Goal: Task Accomplishment & Management: Complete application form

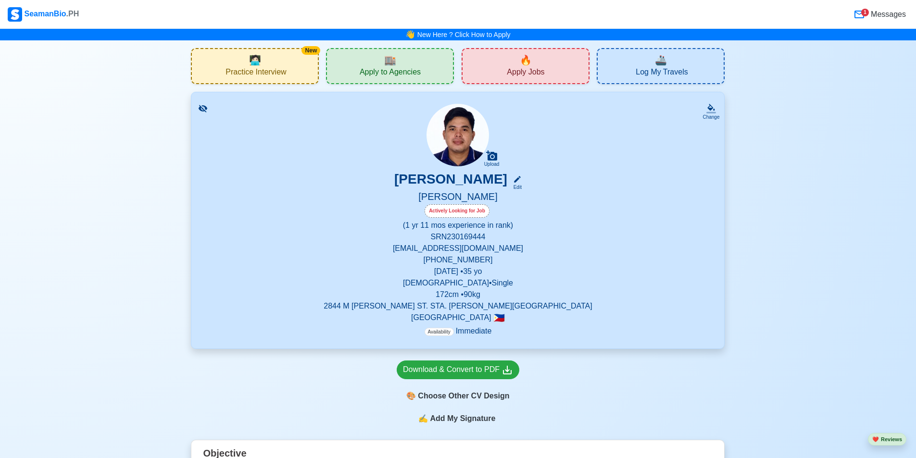
click at [862, 15] on icon at bounding box center [859, 15] width 12 height 12
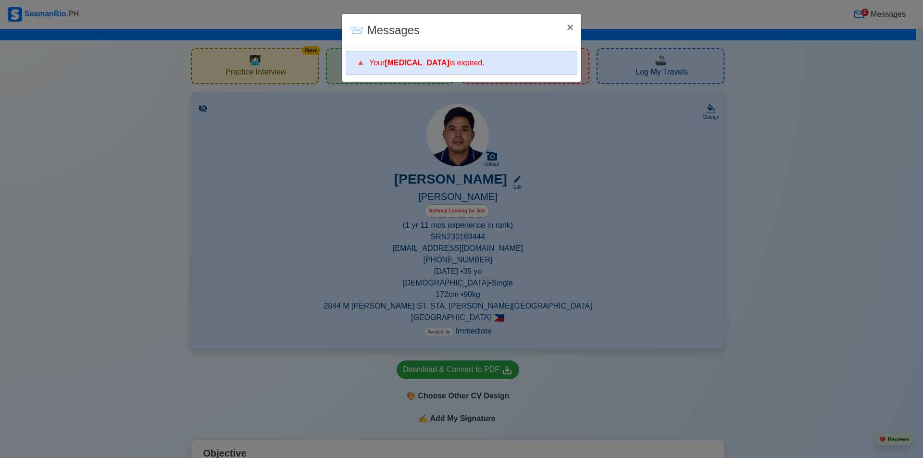
click at [523, 64] on div "🔺 Your [MEDICAL_DATA] is expired." at bounding box center [462, 63] width 232 height 24
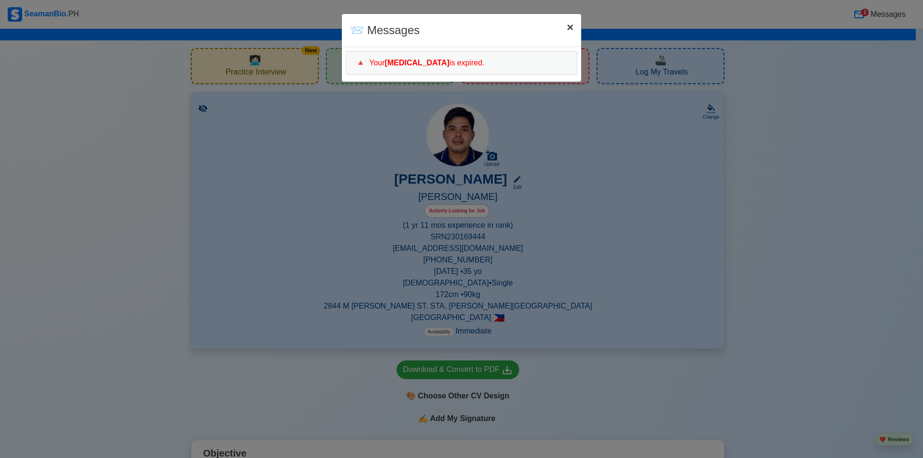
click at [569, 28] on span "×" at bounding box center [570, 27] width 7 height 13
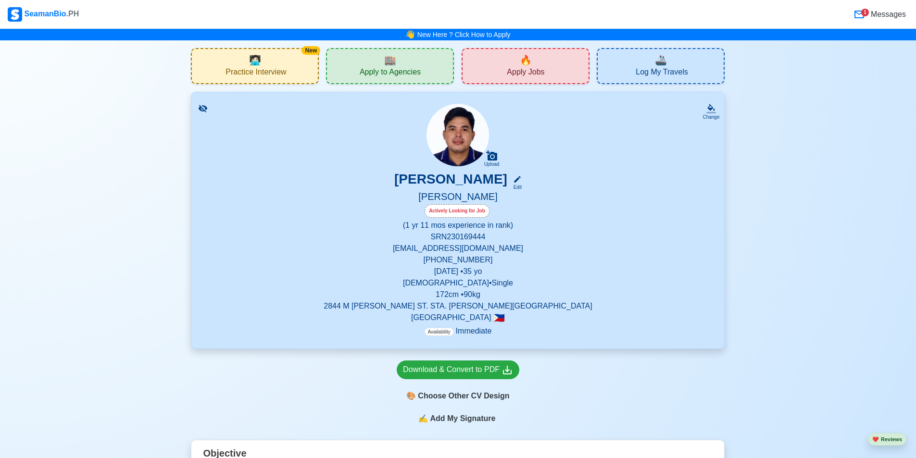
click at [423, 66] on div "🏬 Apply to Agencies" at bounding box center [390, 66] width 128 height 36
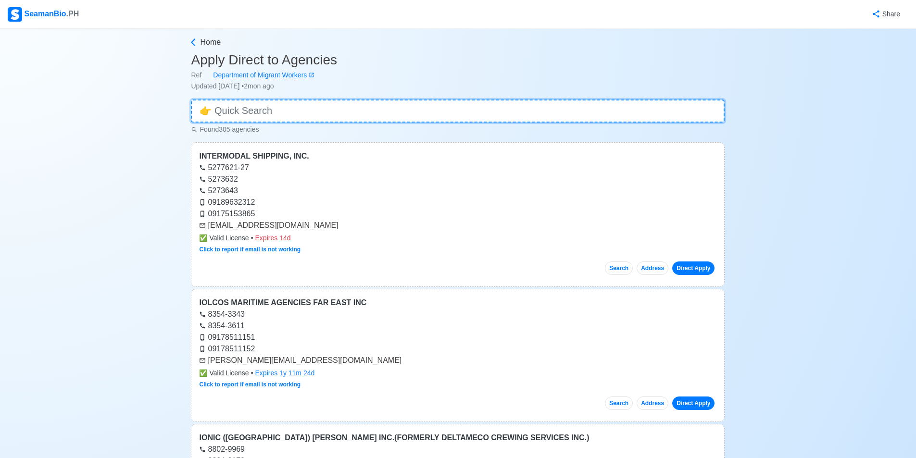
click at [246, 113] on input at bounding box center [457, 110] width 533 height 23
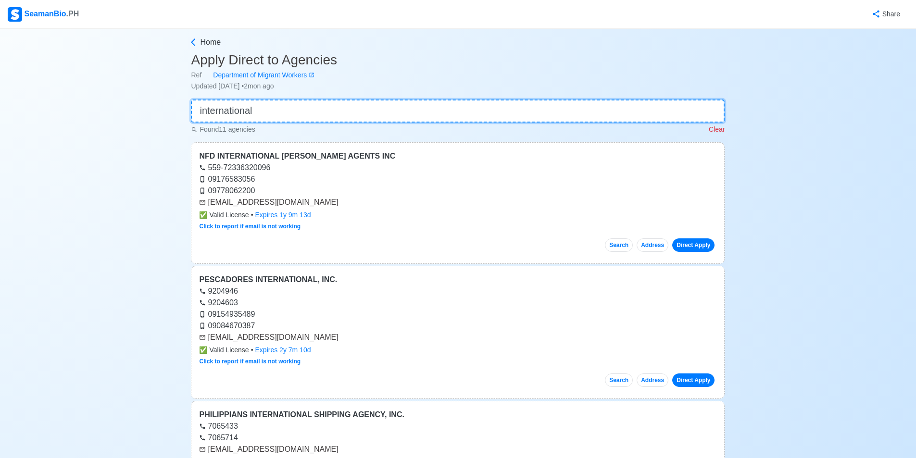
type input "international"
drag, startPoint x: 199, startPoint y: 156, endPoint x: 401, endPoint y: 159, distance: 201.4
click at [401, 159] on div "NFD INTERNATIONAL [PERSON_NAME] AGENTS INC" at bounding box center [457, 156] width 517 height 12
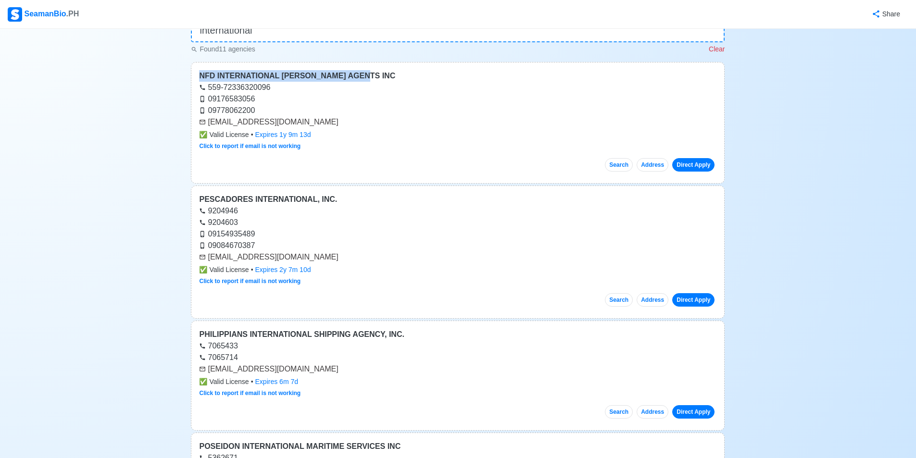
scroll to position [96, 0]
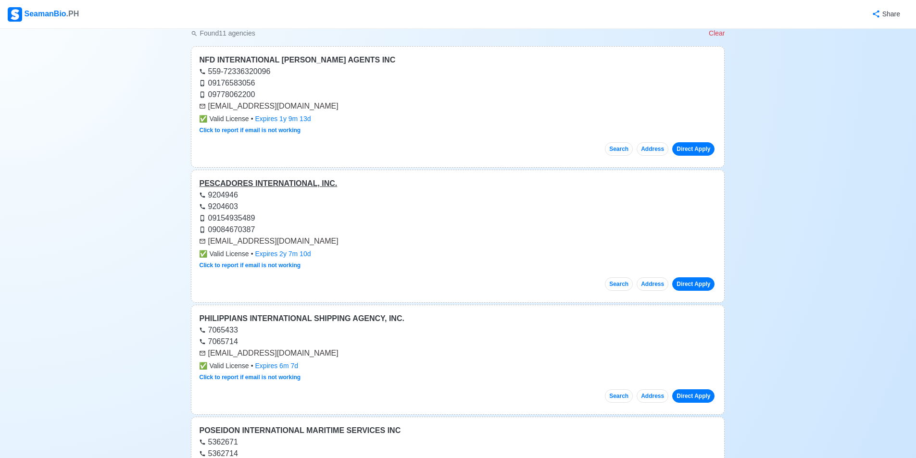
click at [286, 181] on div "PESCADORES INTERNATIONAL, INC." at bounding box center [457, 184] width 517 height 12
click at [341, 319] on div "PHILIPPIANS INTERNATIONAL SHIPPING AGENCY, INC." at bounding box center [457, 319] width 517 height 12
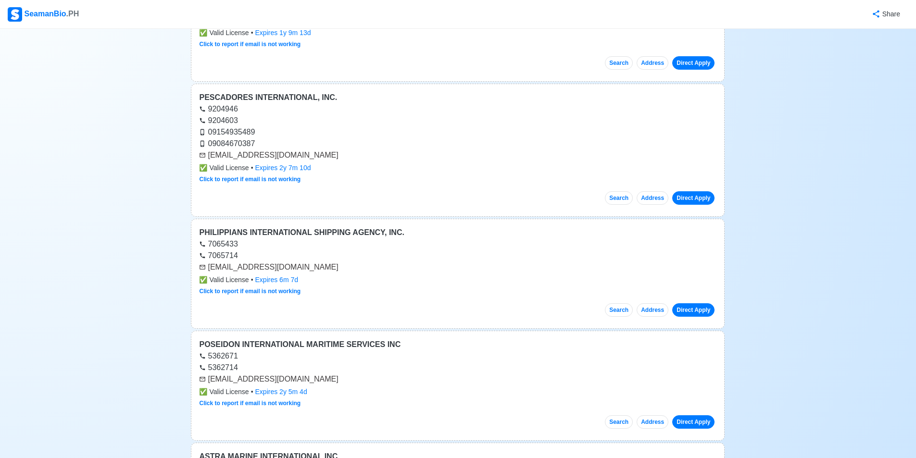
scroll to position [192, 0]
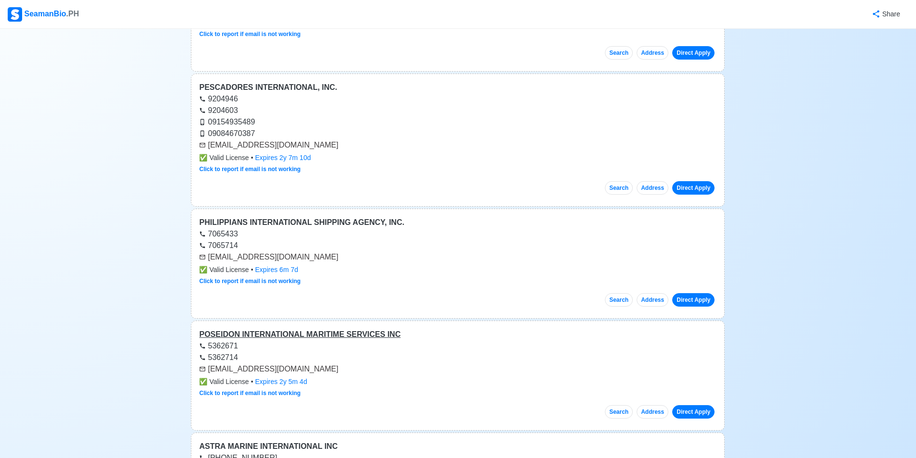
click at [368, 335] on div "POSEIDON INTERNATIONAL MARITIME SERVICES INC" at bounding box center [457, 335] width 517 height 12
click at [243, 333] on div "POSEIDON INTERNATIONAL MARITIME SERVICES INC" at bounding box center [457, 335] width 517 height 12
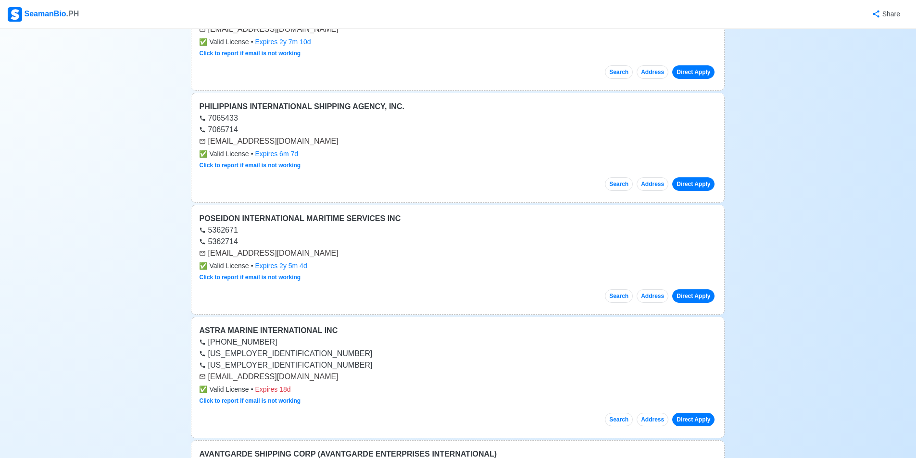
scroll to position [336, 0]
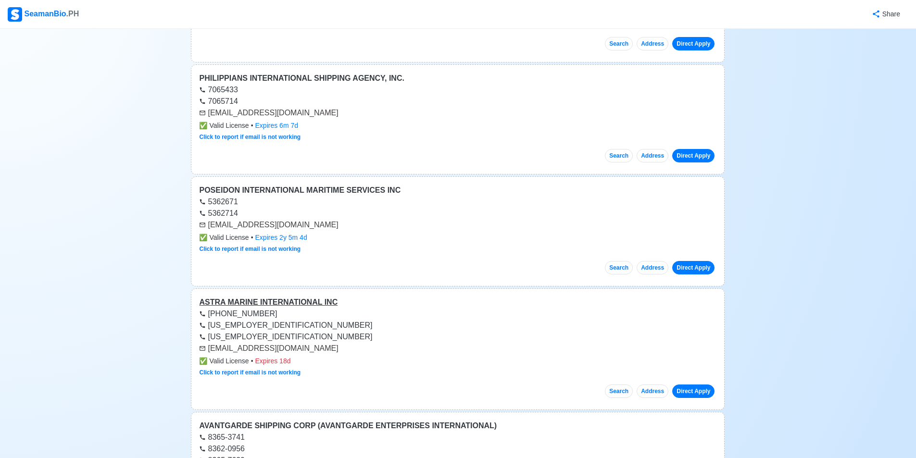
click at [307, 303] on div "ASTRA MARINE INTERNATIONAL INC" at bounding box center [457, 303] width 517 height 12
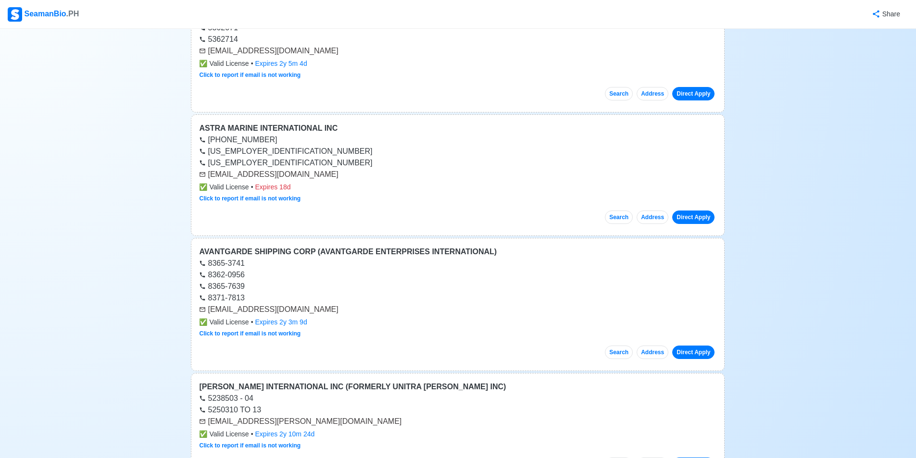
scroll to position [529, 0]
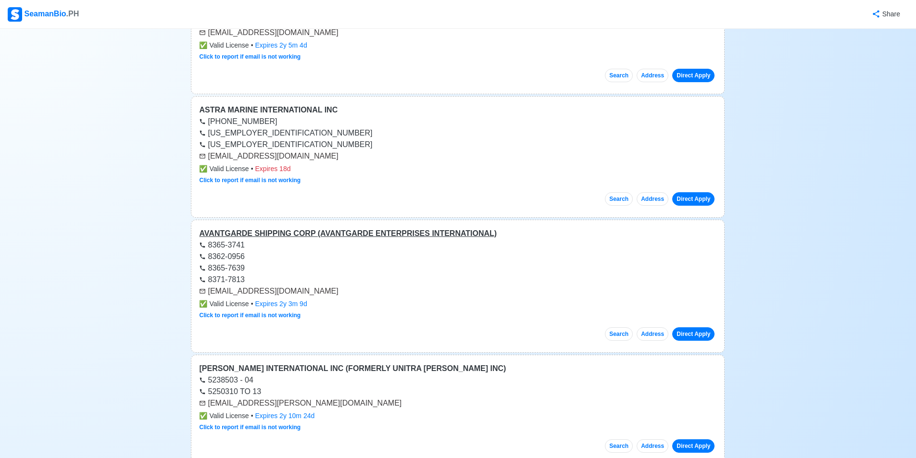
click at [341, 235] on div "AVANTGARDE SHIPPING CORP (AVANTGARDE ENTERPRISES INTERNATIONAL)" at bounding box center [457, 234] width 517 height 12
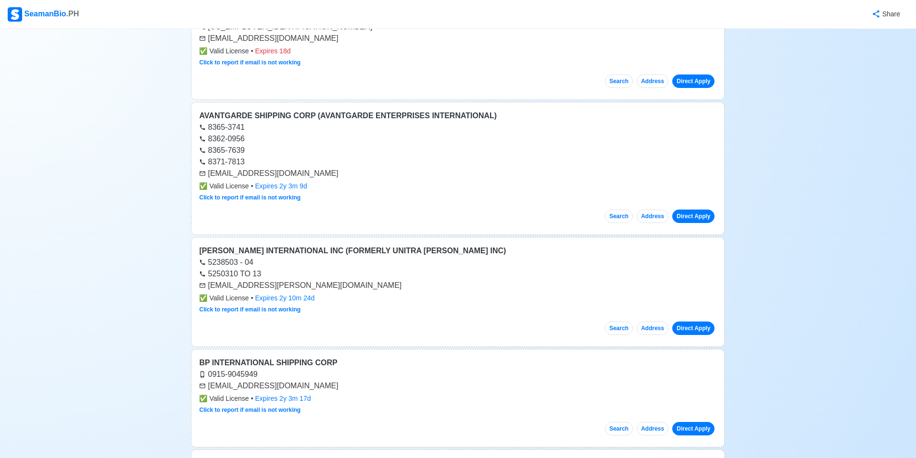
scroll to position [673, 0]
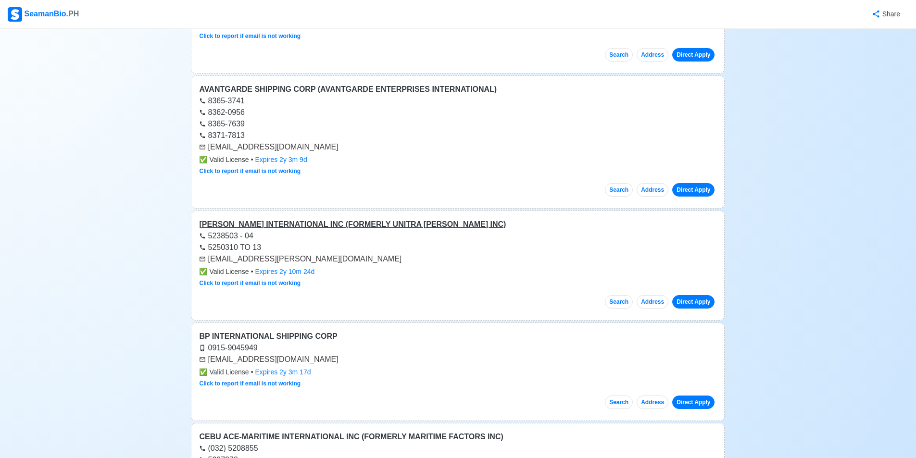
click at [303, 225] on div "[PERSON_NAME] INTERNATIONAL INC (FORMERLY UNITRA [PERSON_NAME] INC)" at bounding box center [457, 225] width 517 height 12
click at [320, 336] on div "BP INTERNATIONAL SHIPPING CORP" at bounding box center [457, 337] width 517 height 12
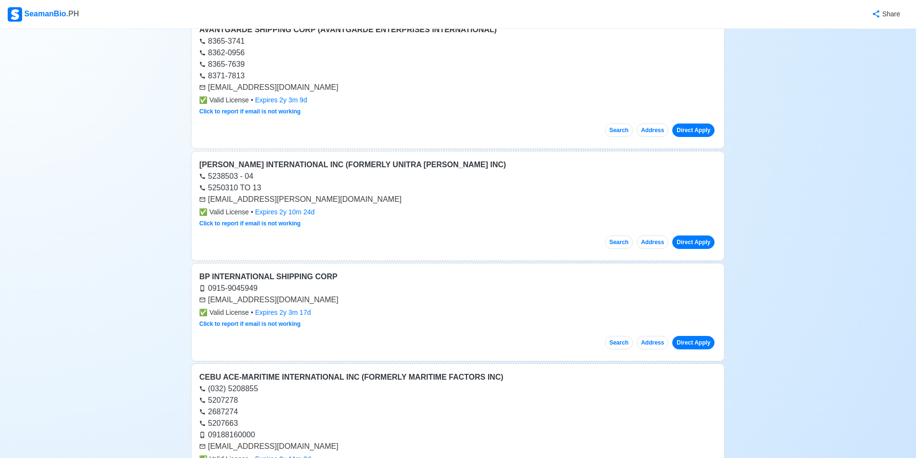
scroll to position [865, 0]
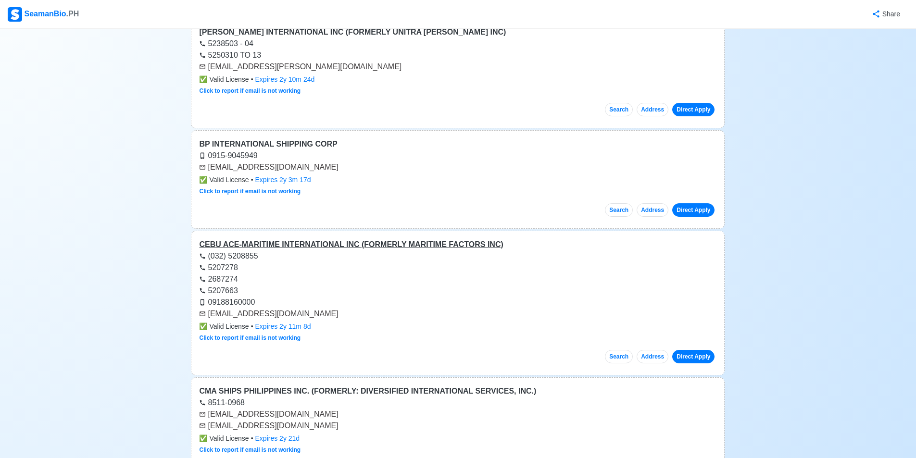
click at [285, 245] on div "CEBU ACE-MARITIME INTERNATIONAL INC (FORMERLY MARITIME FACTORS INC)" at bounding box center [457, 245] width 517 height 12
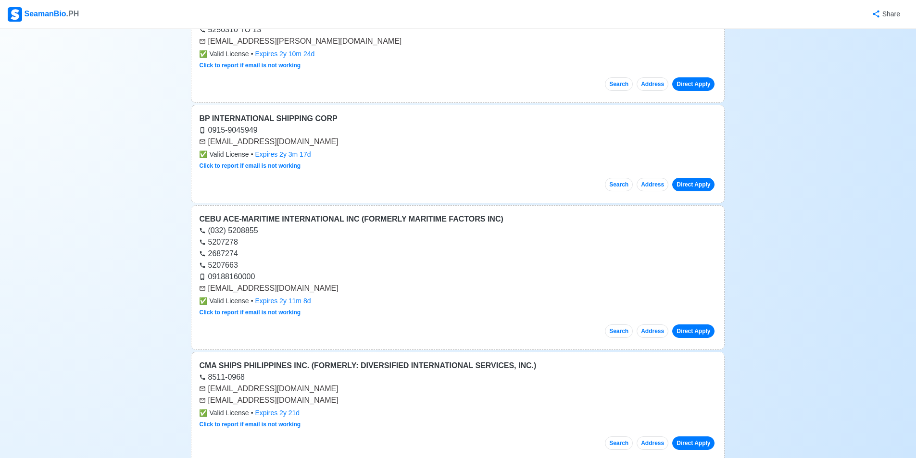
scroll to position [961, 0]
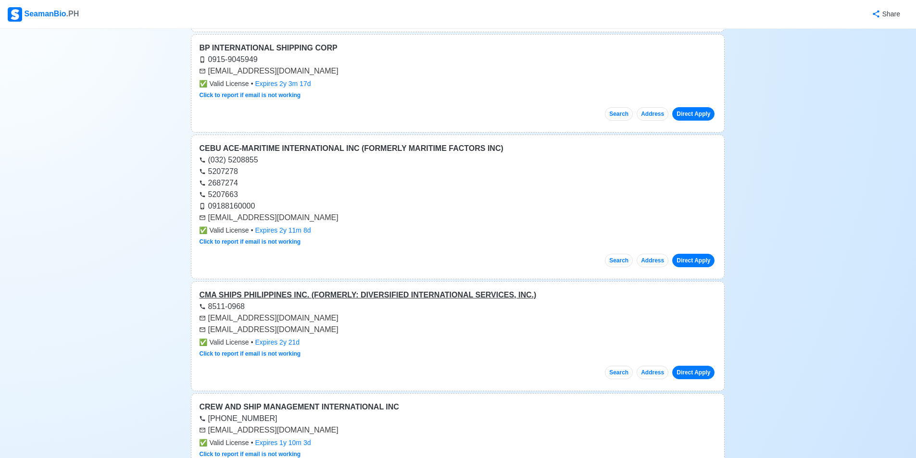
click at [325, 297] on div "CMA SHIPS PHILIPPINES INC. (FORMERLY: DIVERSIFIED INTERNATIONAL SERVICES, INC.)" at bounding box center [457, 295] width 517 height 12
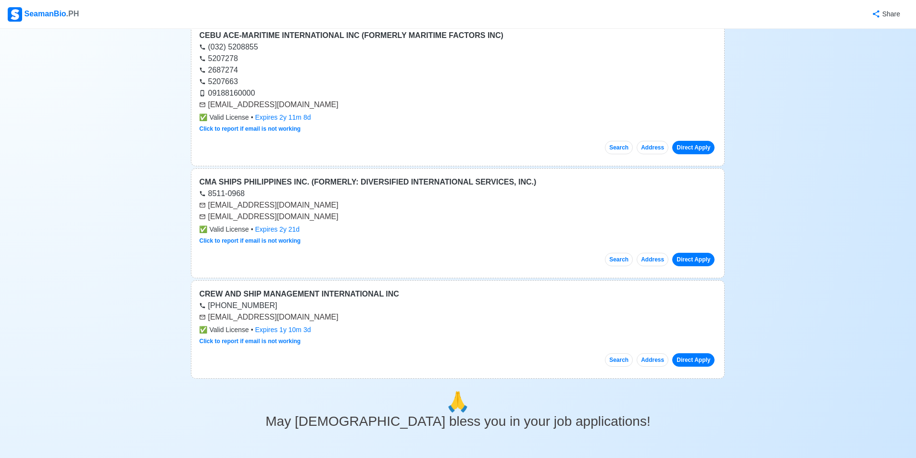
scroll to position [1105, 0]
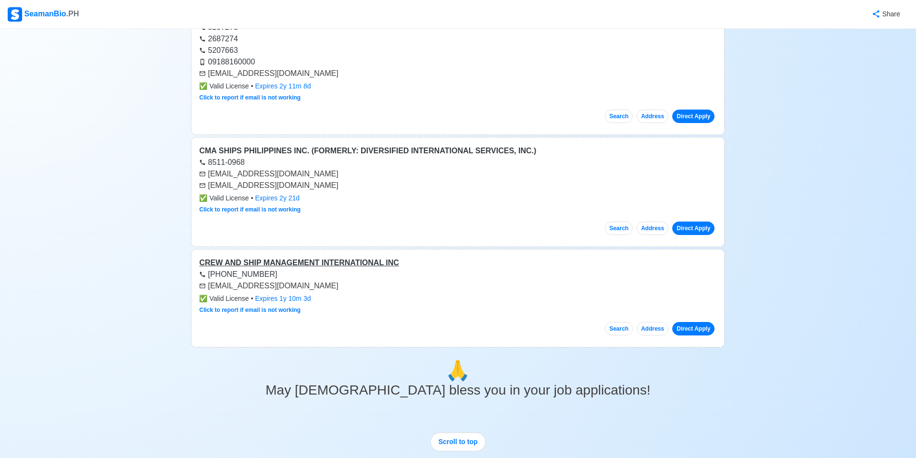
click at [362, 265] on div "CREW AND SHIP MANAGEMENT INTERNATIONAL INC" at bounding box center [457, 263] width 517 height 12
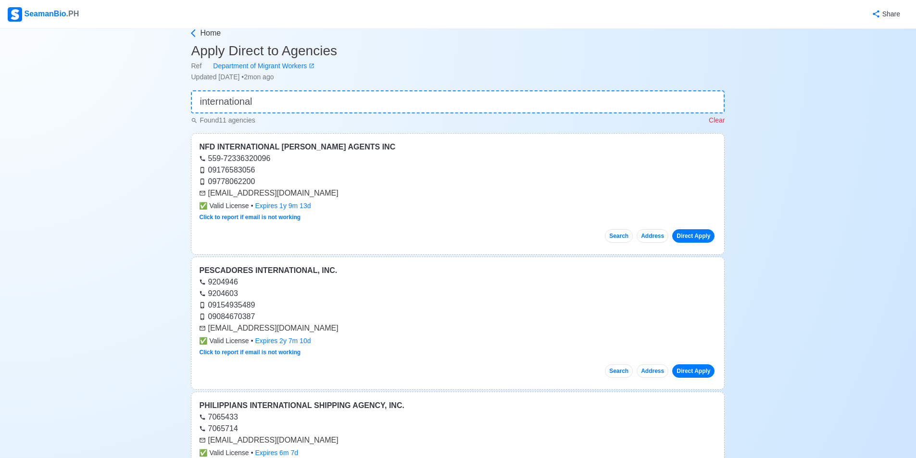
scroll to position [0, 0]
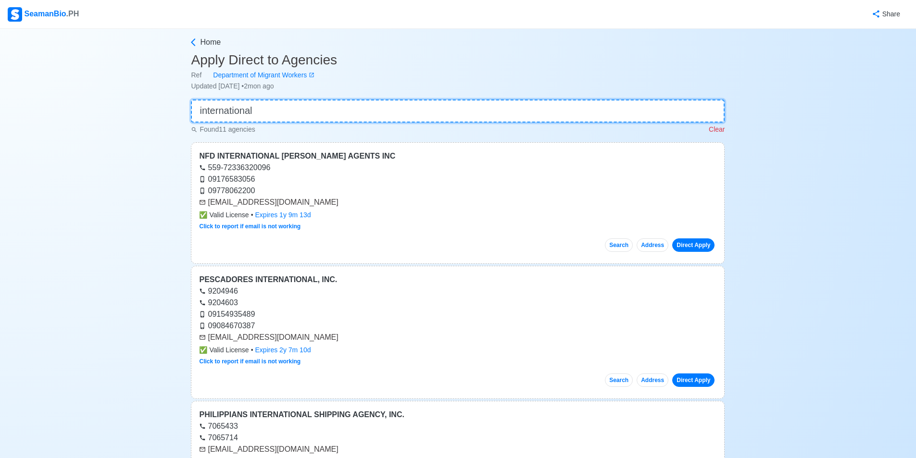
drag, startPoint x: 334, startPoint y: 112, endPoint x: 113, endPoint y: 114, distance: 220.6
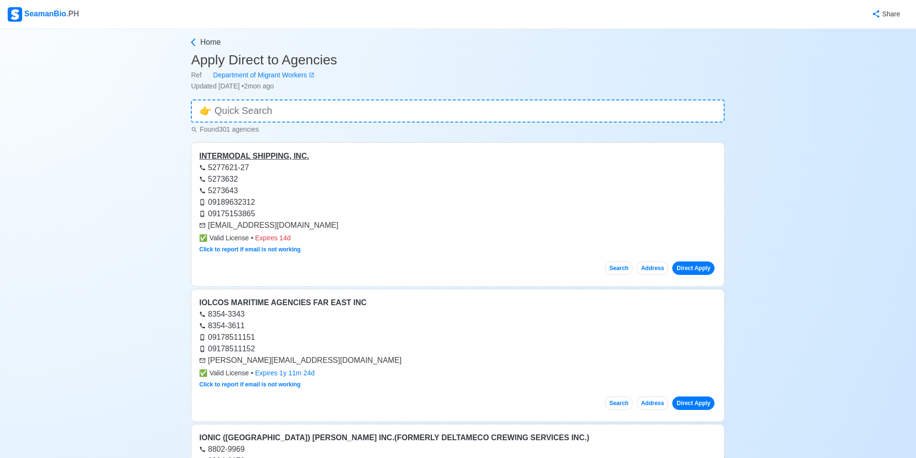
click at [279, 156] on div "INTERMODAL SHIPPING, INC." at bounding box center [457, 156] width 517 height 12
click at [307, 299] on div "IOLCOS MARITIME AGENCIES FAR EAST INC" at bounding box center [457, 303] width 517 height 12
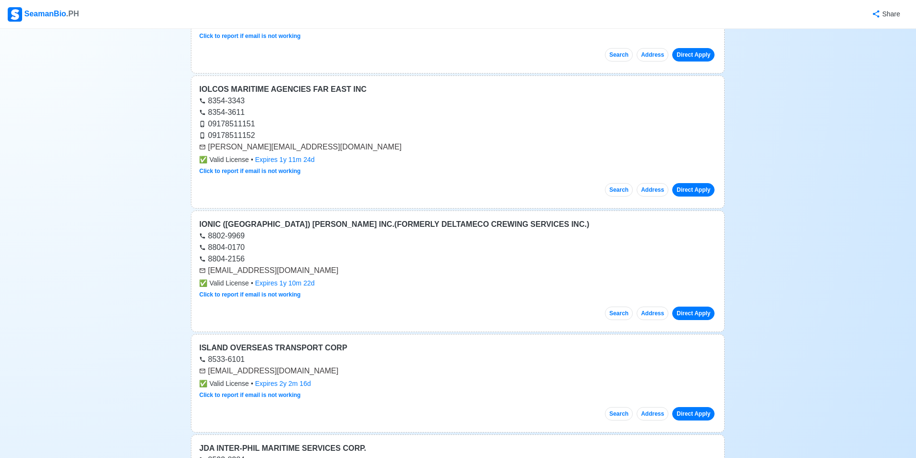
scroll to position [240, 0]
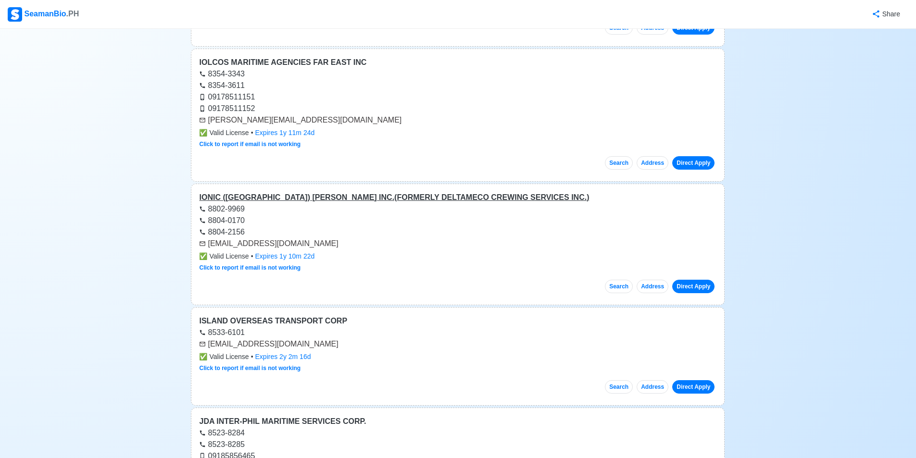
click at [286, 196] on div "IONIC ([GEOGRAPHIC_DATA]) [PERSON_NAME] INC.(FORMERLY DELTAMECO CREWING SERVICE…" at bounding box center [457, 198] width 517 height 12
click at [322, 320] on div "ISLAND OVERSEAS TRANSPORT CORP" at bounding box center [457, 321] width 517 height 12
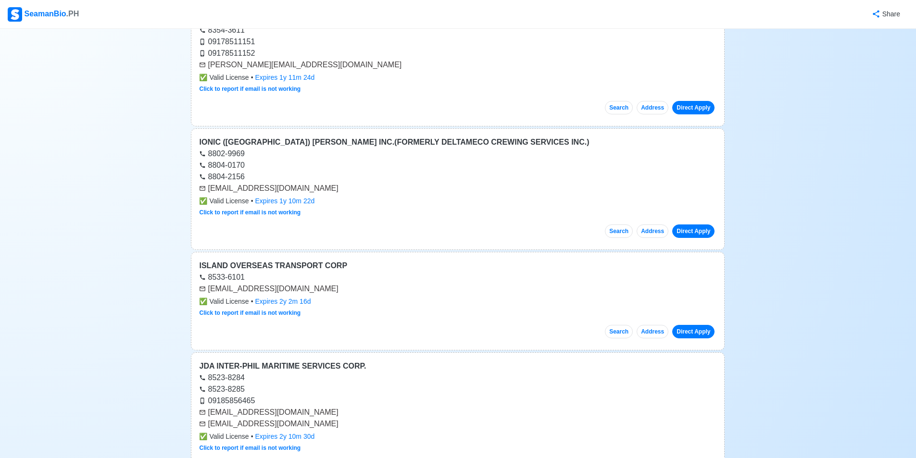
scroll to position [384, 0]
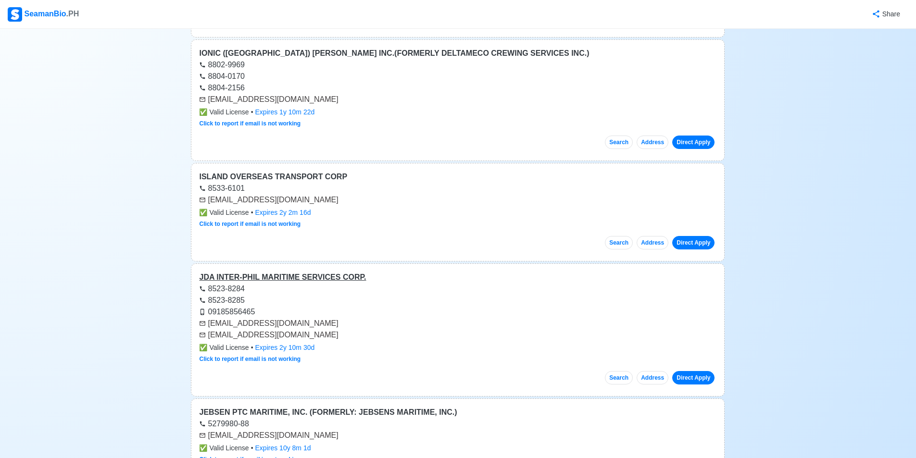
click at [289, 273] on div "JDA INTER-PHIL MARITIME SERVICES CORP." at bounding box center [457, 278] width 517 height 12
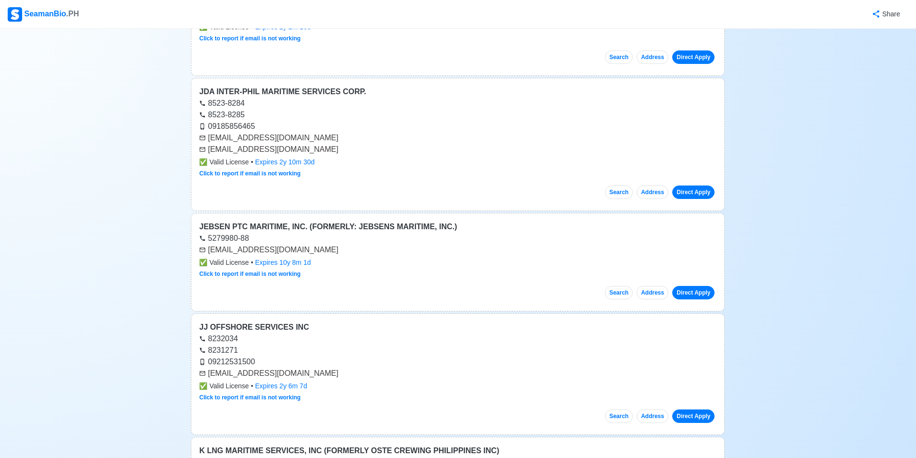
scroll to position [577, 0]
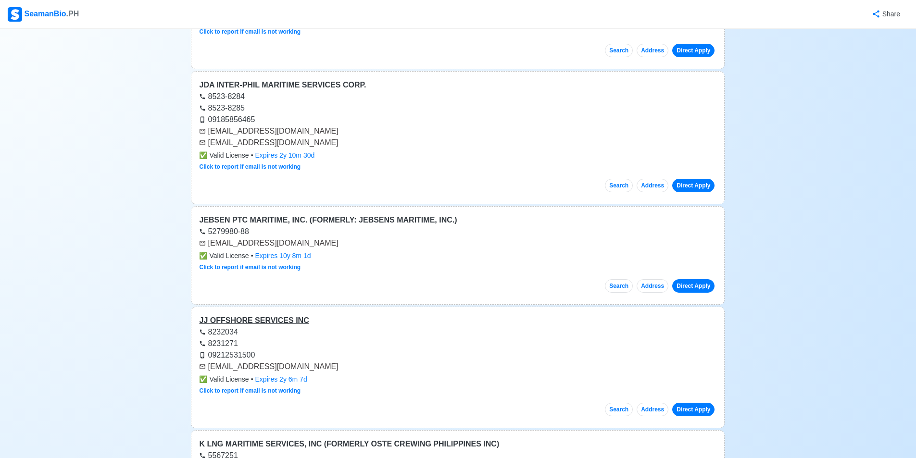
click at [257, 322] on div "JJ OFFSHORE SERVICES INC" at bounding box center [457, 321] width 517 height 12
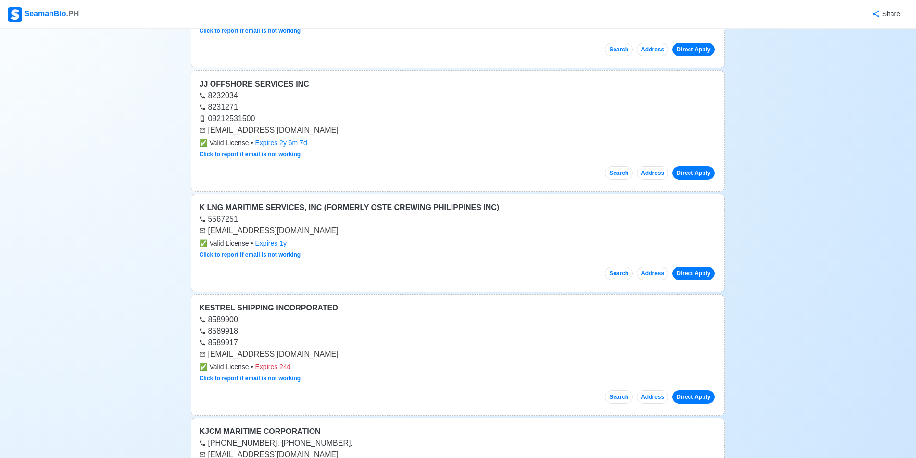
scroll to position [817, 0]
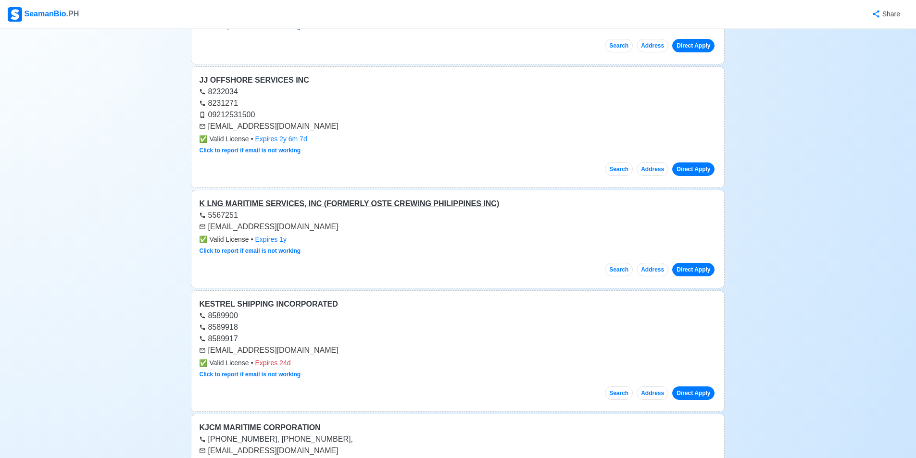
click at [330, 208] on div "K LNG MARITIME SERVICES, INC (FORMERLY OSTE CREWING PHILIPPINES INC)" at bounding box center [457, 204] width 517 height 12
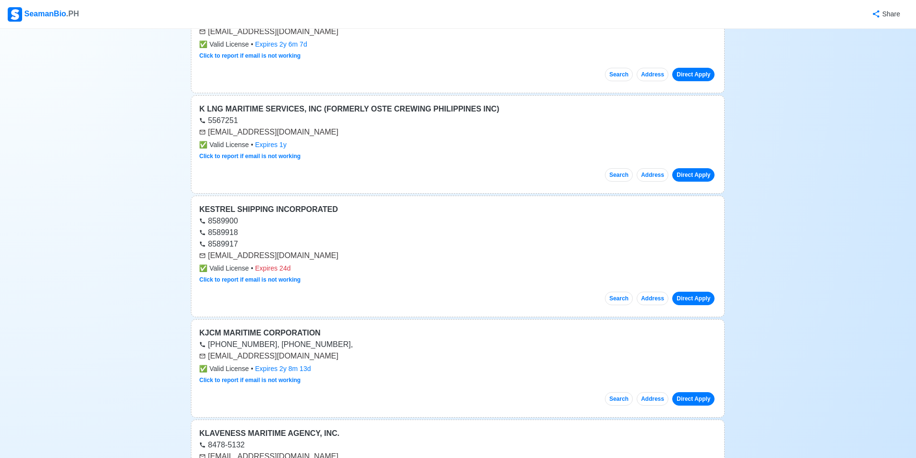
scroll to position [913, 0]
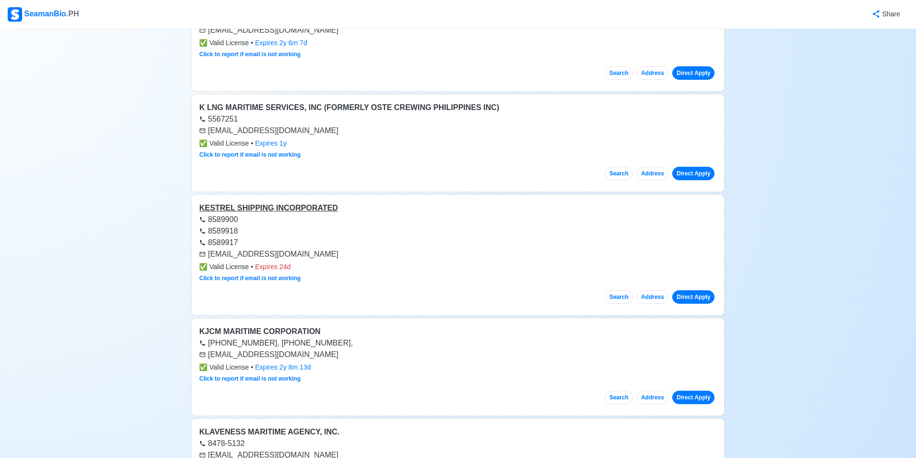
click at [238, 207] on div "KESTREL SHIPPING INCORPORATED" at bounding box center [457, 208] width 517 height 12
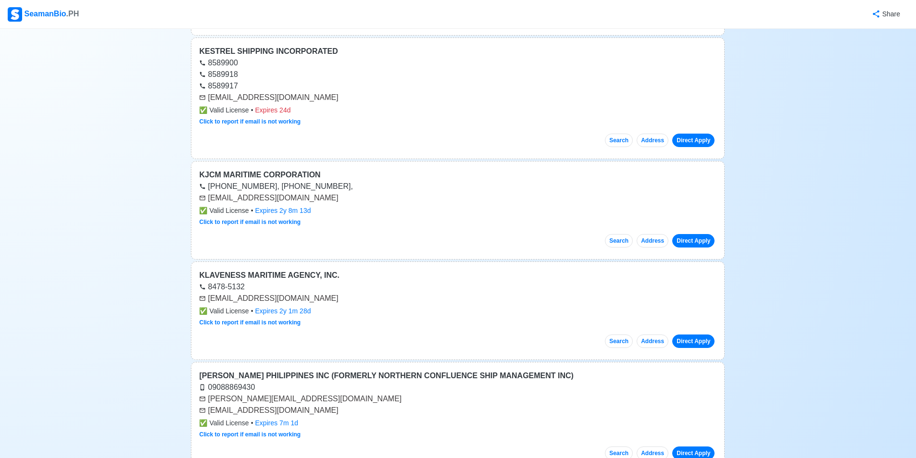
scroll to position [1009, 0]
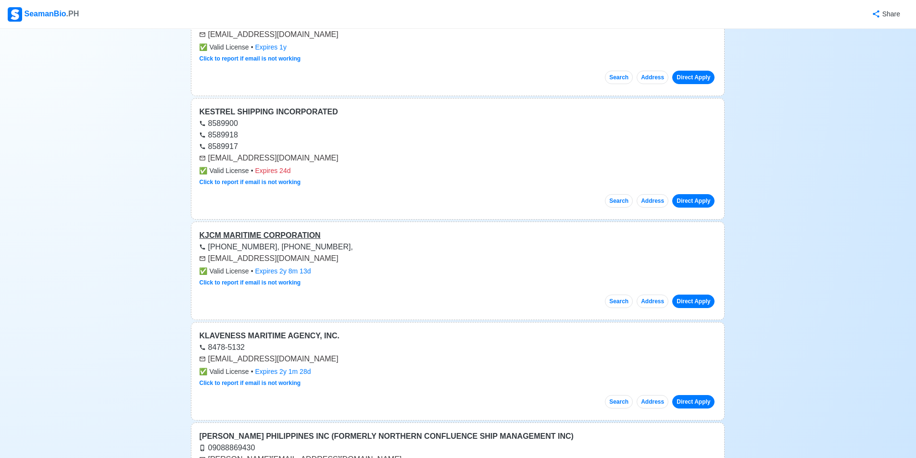
click at [257, 237] on div "KJCM MARITIME CORPORATION" at bounding box center [457, 236] width 517 height 12
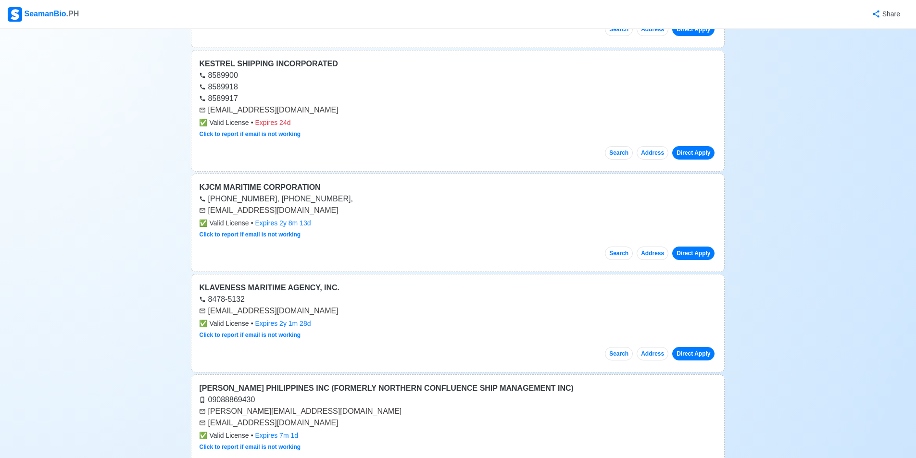
scroll to position [1105, 0]
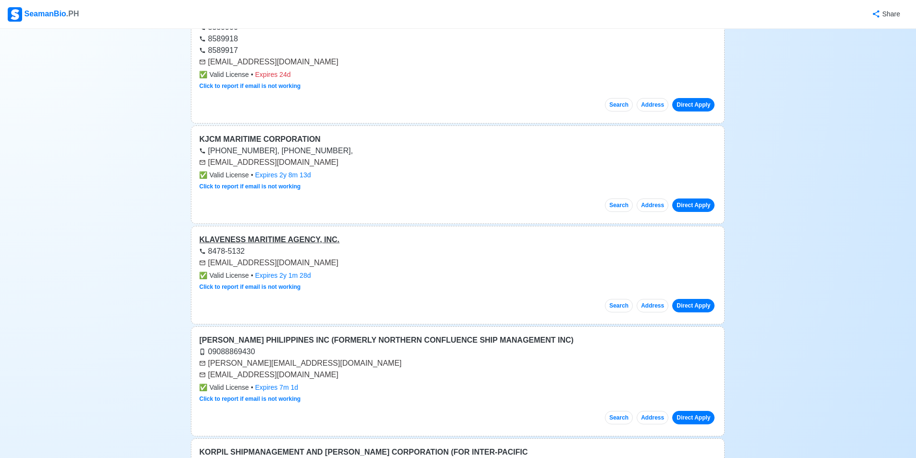
click at [301, 243] on div "KLAVENESS MARITIME AGENCY, INC." at bounding box center [457, 240] width 517 height 12
click at [317, 340] on div "[PERSON_NAME] PHILIPPINES INC (FORMERLY NORTHERN CONFLUENCE SHIP MANAGEMENT INC)" at bounding box center [457, 340] width 517 height 12
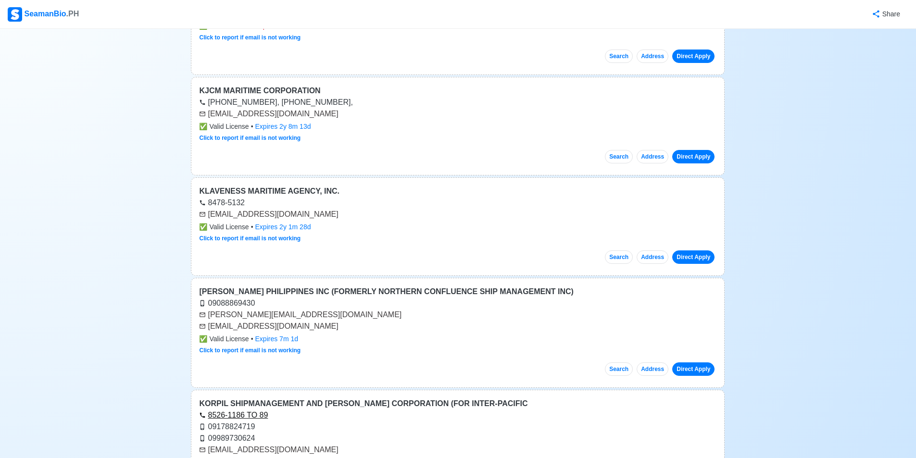
scroll to position [1250, 0]
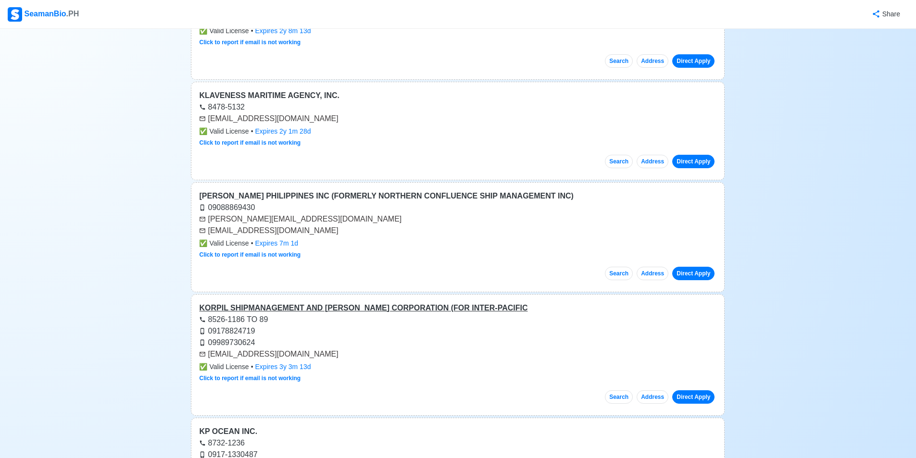
click at [259, 304] on div "KORPIL SHIPMANAGEMENT AND [PERSON_NAME] CORPORATION (FOR INTER-PACIFIC" at bounding box center [457, 308] width 517 height 12
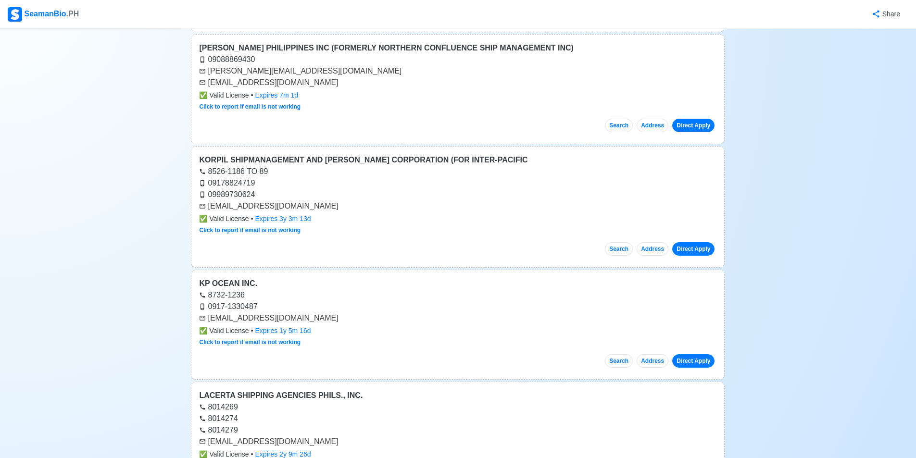
scroll to position [1442, 0]
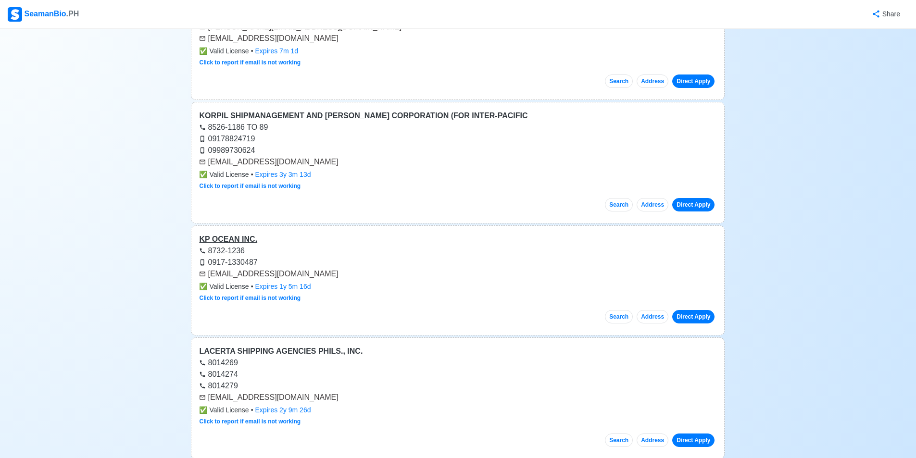
click at [218, 241] on div "KP OCEAN INC." at bounding box center [457, 240] width 517 height 12
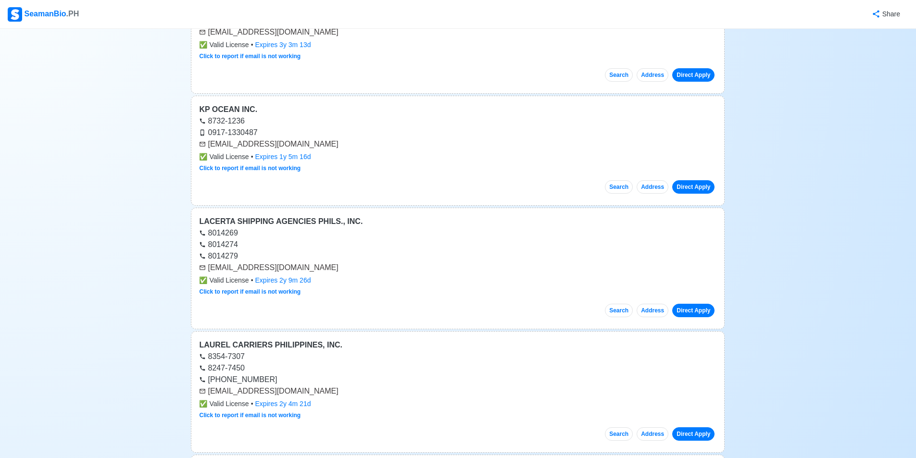
scroll to position [1586, 0]
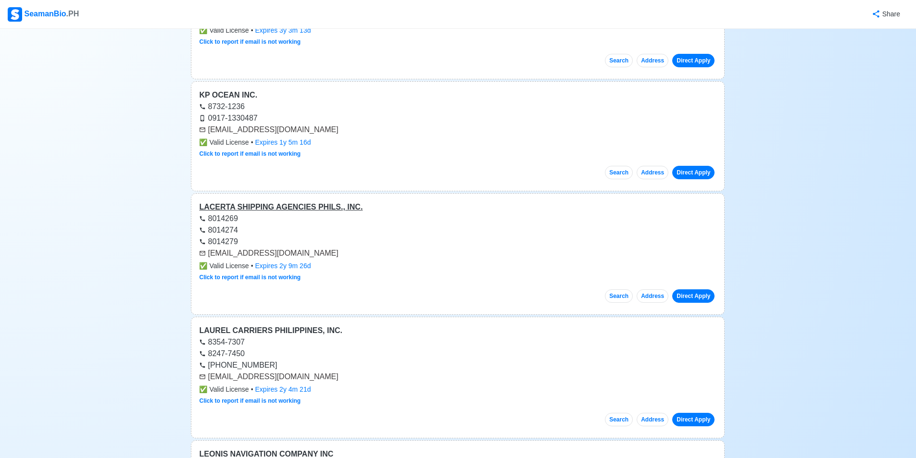
click at [335, 205] on div "LACERTA SHIPPING AGENCIES PHILS., INC." at bounding box center [457, 207] width 517 height 12
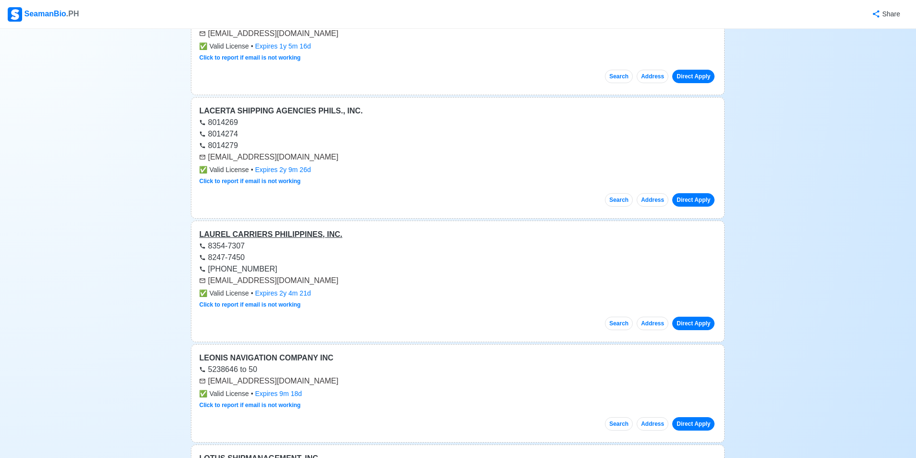
click at [273, 236] on div "LAUREL CARRIERS PHILIPPINES, INC." at bounding box center [457, 235] width 517 height 12
click at [279, 356] on div "LEONIS NAVIGATION COMPANY INC" at bounding box center [457, 358] width 517 height 12
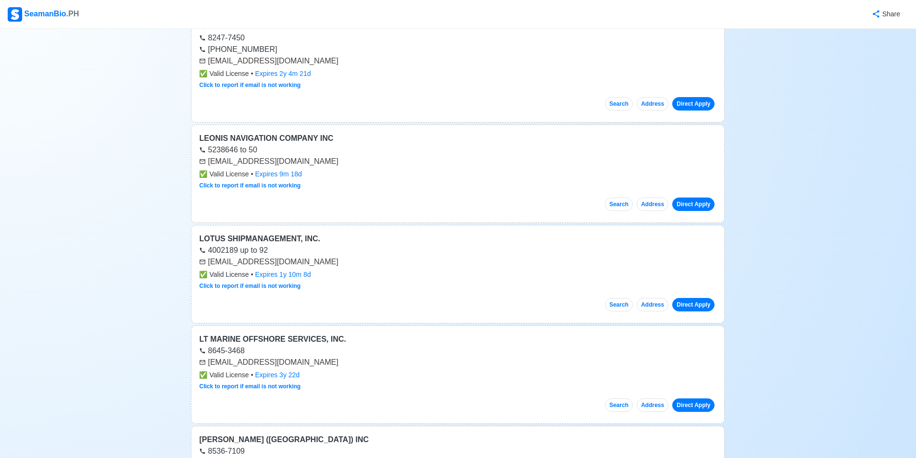
scroll to position [1922, 0]
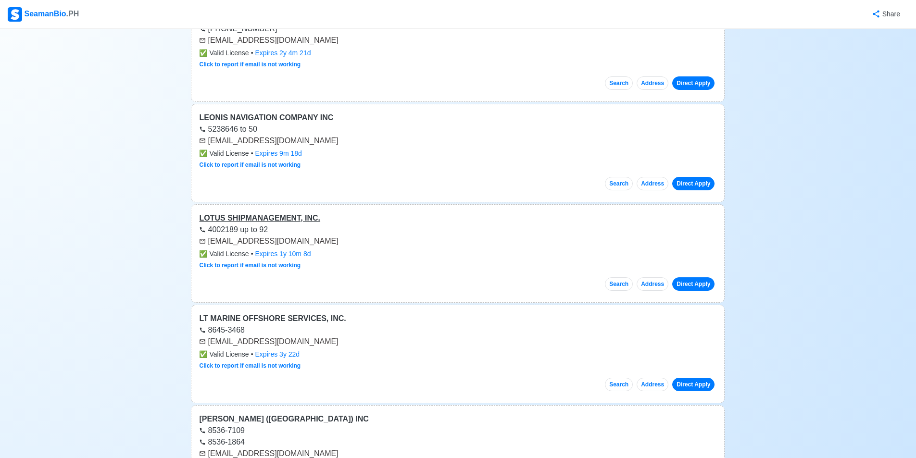
click at [277, 222] on div "LOTUS SHIPMANAGEMENT, INC." at bounding box center [457, 218] width 517 height 12
click at [283, 320] on div "LT MARINE OFFSHORE SERVICES, INC." at bounding box center [457, 319] width 517 height 12
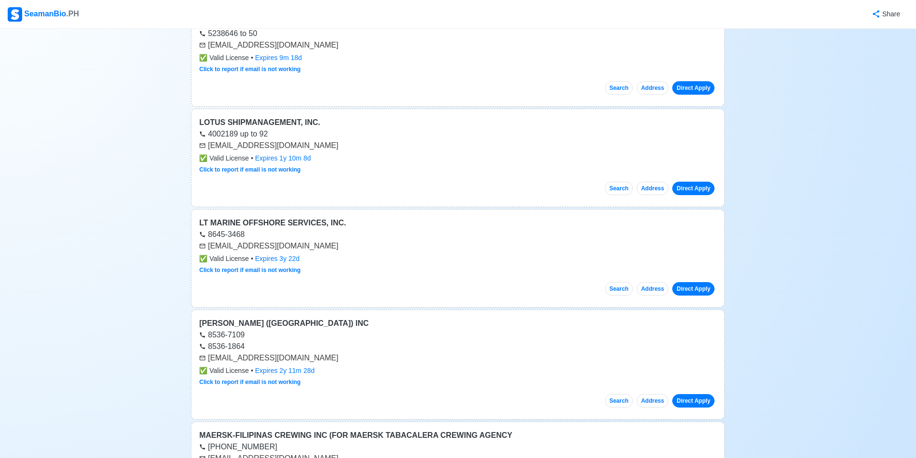
scroll to position [2019, 0]
click at [255, 325] on div "[PERSON_NAME] ([GEOGRAPHIC_DATA]) INC" at bounding box center [457, 323] width 517 height 12
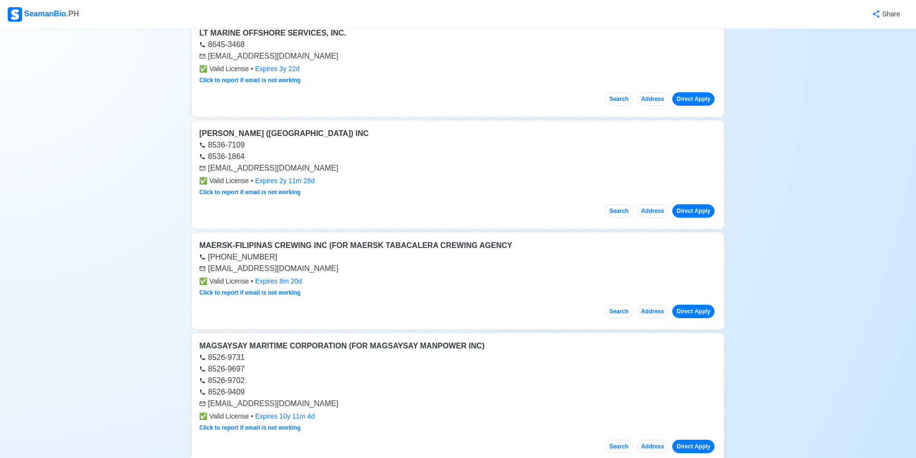
scroll to position [2211, 0]
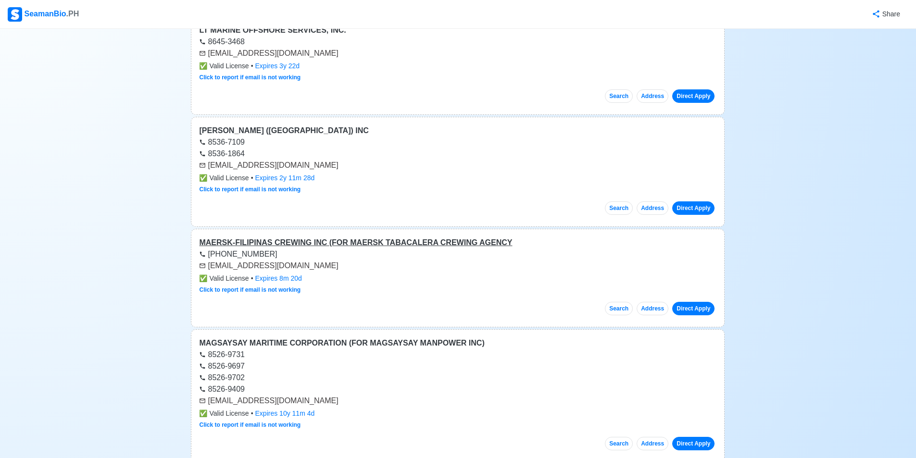
click at [264, 242] on div "MAERSK-FILIPINAS CREWING INC (FOR MAERSK TABACALERA CREWING AGENCY" at bounding box center [457, 243] width 517 height 12
click at [269, 247] on div "MAERSK-FILIPINAS CREWING INC (FOR MAERSK TABACALERA CREWING AGENCY" at bounding box center [457, 243] width 517 height 12
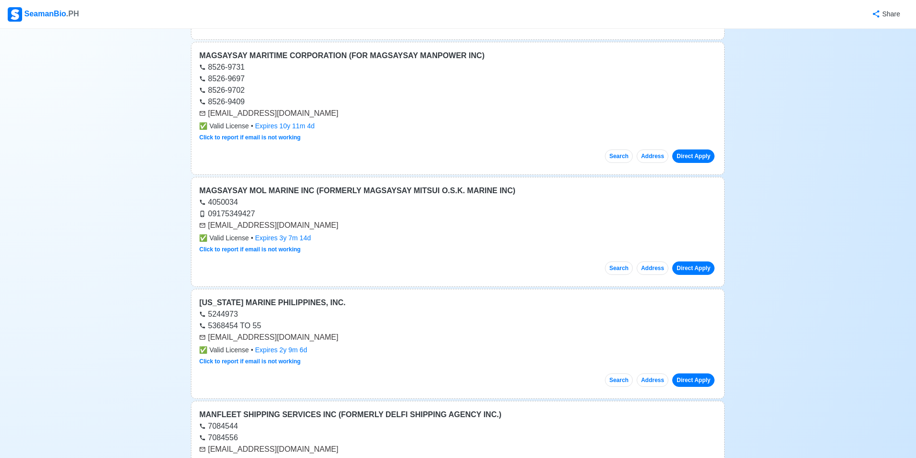
scroll to position [2499, 0]
click at [294, 305] on div "[US_STATE] MARINE PHILIPPINES, INC." at bounding box center [457, 302] width 517 height 12
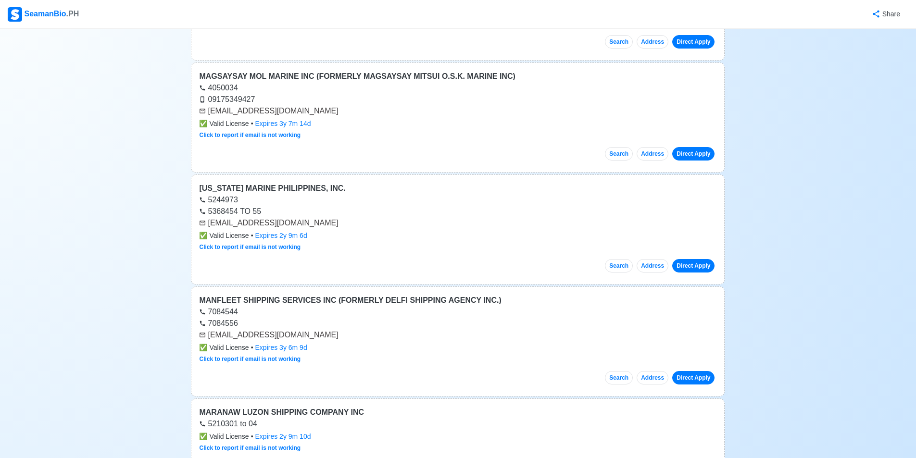
scroll to position [2643, 0]
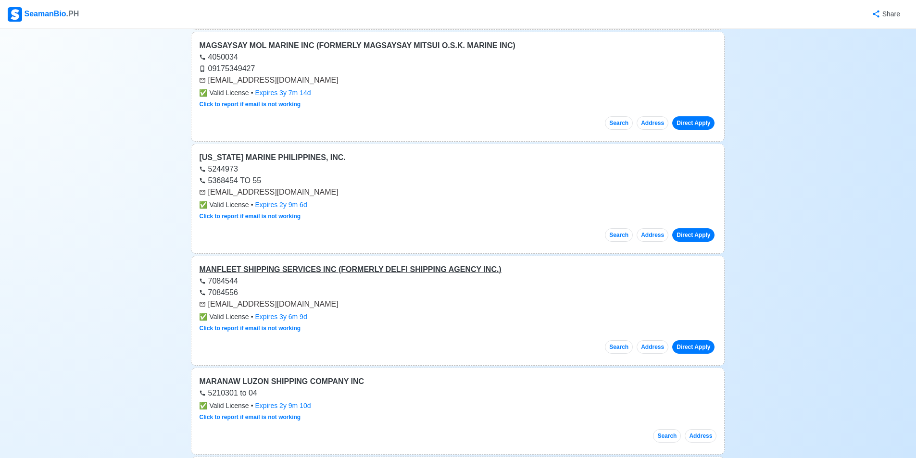
click at [281, 273] on div "MANFLEET SHIPPING SERVICES INC (FORMERLY DELFI SHIPPING AGENCY INC.)" at bounding box center [457, 270] width 517 height 12
click at [329, 379] on div "MARANAW LUZON SHIPPING COMPANY INC" at bounding box center [457, 382] width 517 height 12
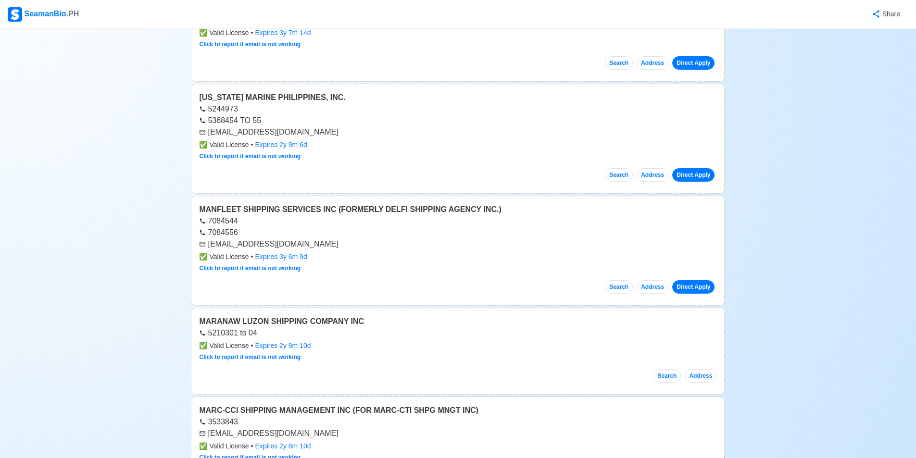
scroll to position [2787, 0]
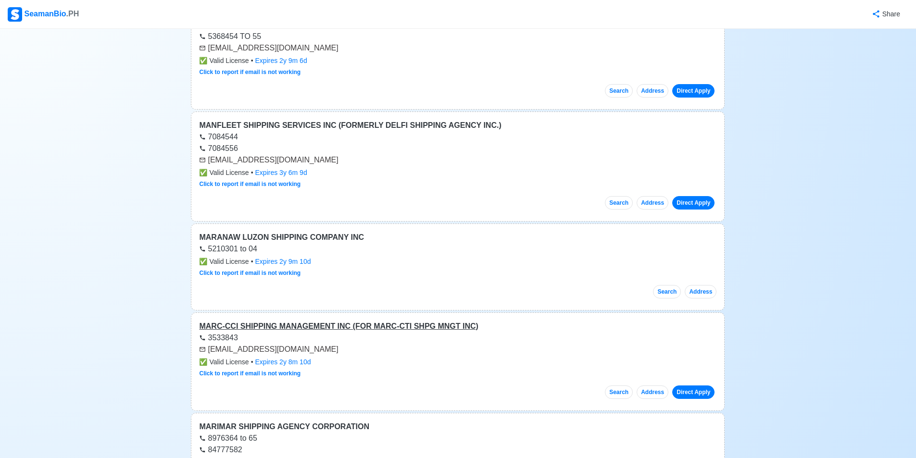
click at [256, 325] on div "MARC-CCI SHIPPING MANAGEMENT INC (FOR MARC-CTI SHPG MNGT INC)" at bounding box center [457, 327] width 517 height 12
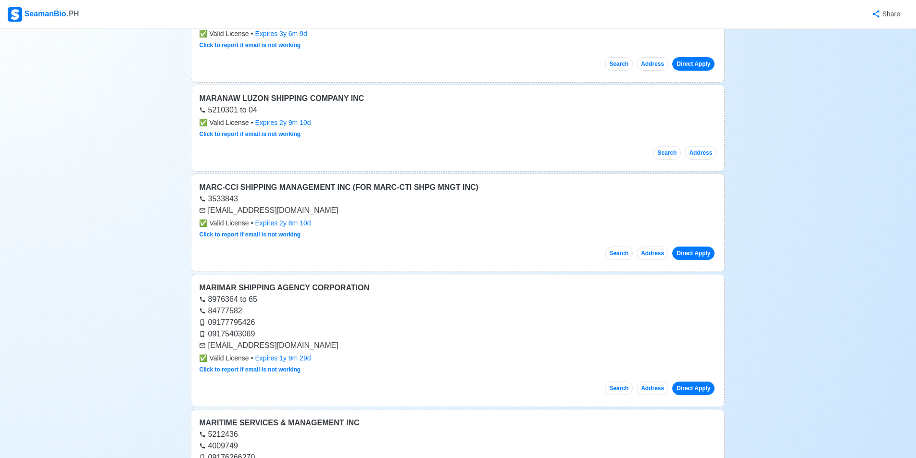
scroll to position [2932, 0]
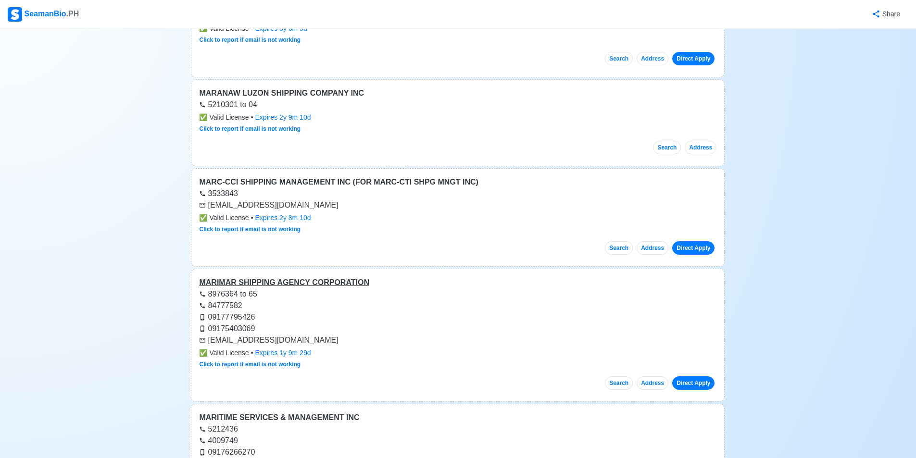
click at [312, 282] on div "MARIMAR SHIPPING AGENCY CORPORATION" at bounding box center [457, 283] width 517 height 12
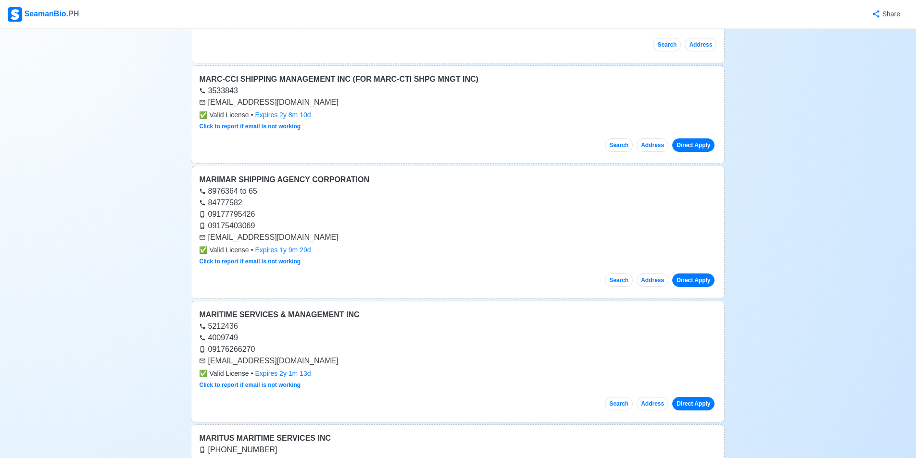
scroll to position [3076, 0]
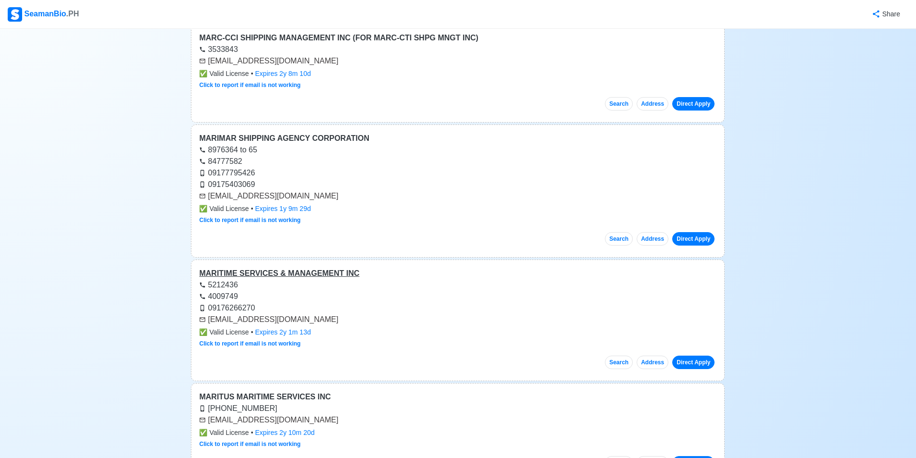
click at [281, 272] on div "MARITIME SERVICES & MANAGEMENT INC" at bounding box center [457, 274] width 517 height 12
click at [253, 396] on div "MARITUS MARITIME SERVICES INC" at bounding box center [457, 397] width 517 height 12
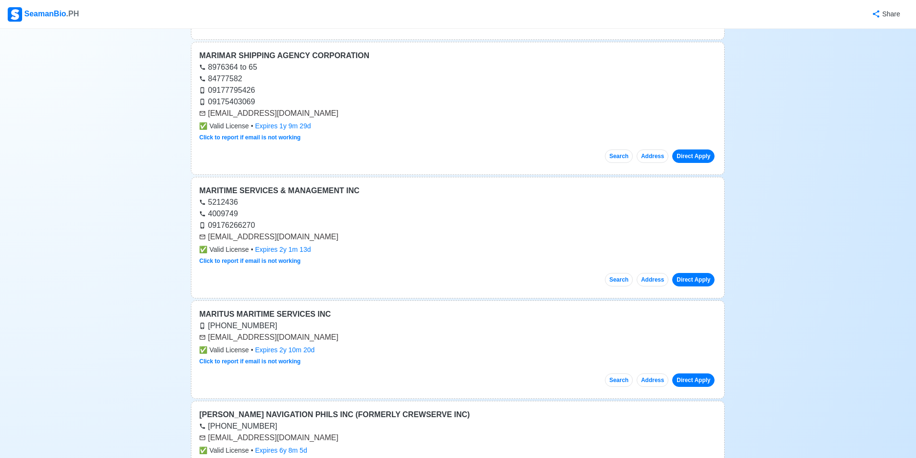
scroll to position [3172, 0]
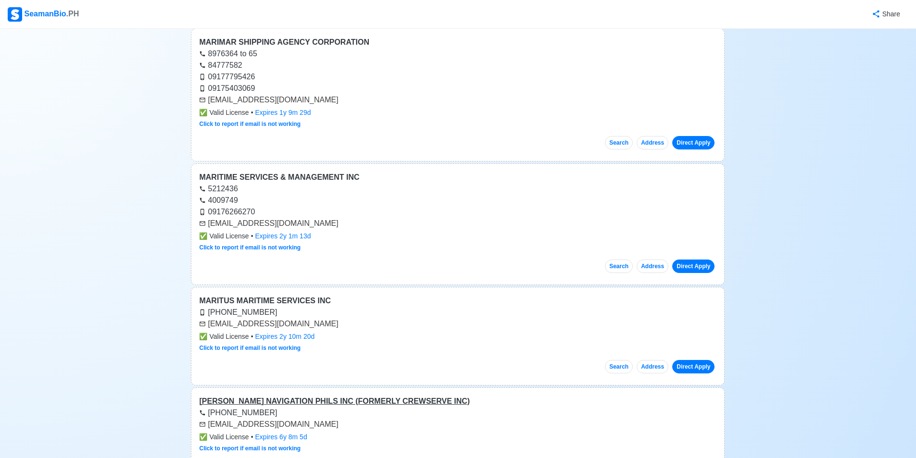
drag, startPoint x: 283, startPoint y: 402, endPoint x: 286, endPoint y: 397, distance: 5.2
click at [286, 397] on div "[PERSON_NAME] NAVIGATION PHILS INC (FORMERLY CREWSERVE INC)" at bounding box center [457, 402] width 517 height 12
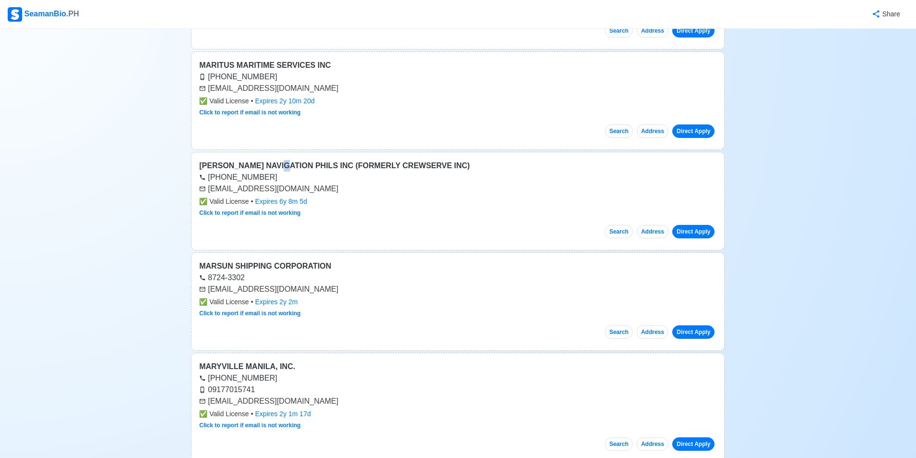
scroll to position [3412, 0]
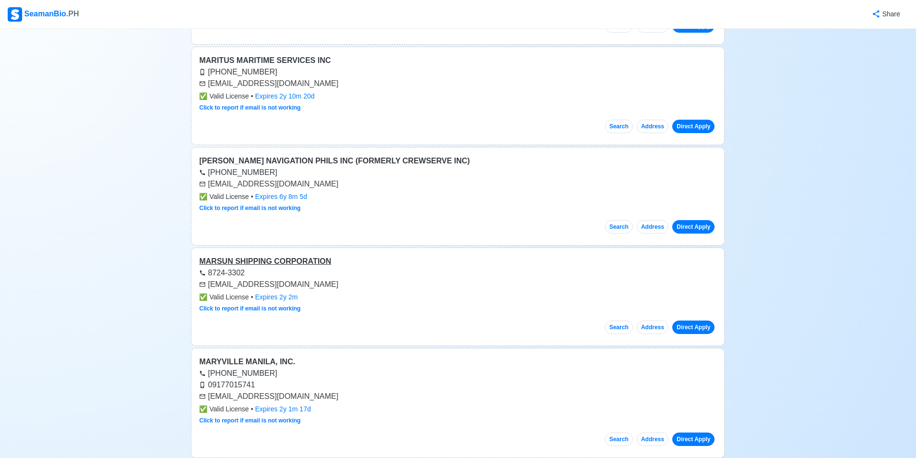
click at [299, 262] on div "MARSUN SHIPPING CORPORATION" at bounding box center [457, 262] width 517 height 12
click at [274, 360] on div "MARYVILLE MANILA, INC." at bounding box center [457, 362] width 517 height 12
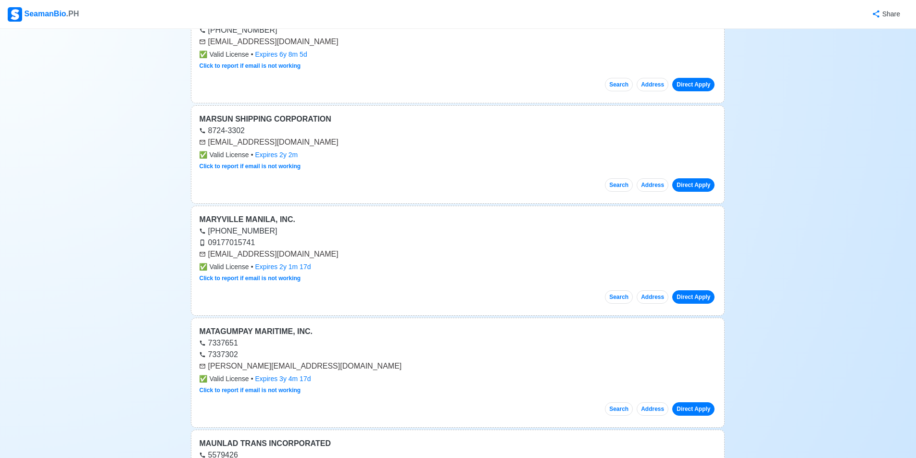
scroll to position [3556, 0]
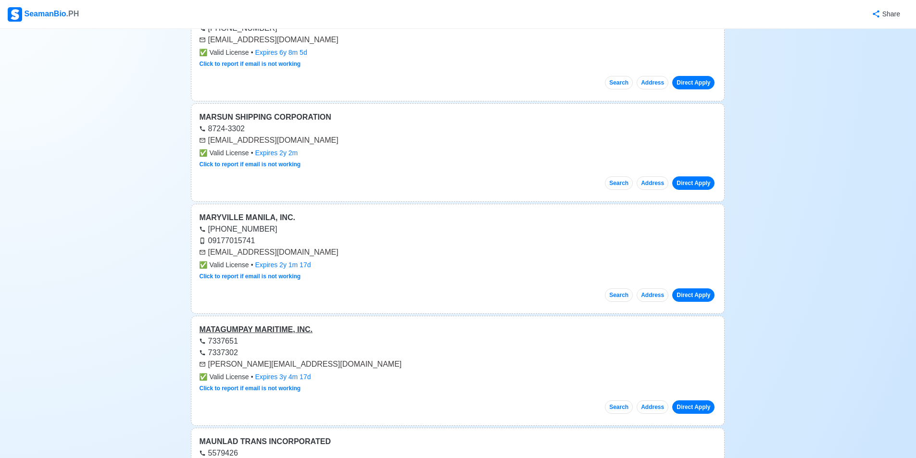
click at [245, 326] on div "MATAGUMPAY MARITIME, INC." at bounding box center [457, 330] width 517 height 12
click at [274, 333] on div "MATAGUMPAY MARITIME, INC." at bounding box center [457, 330] width 517 height 12
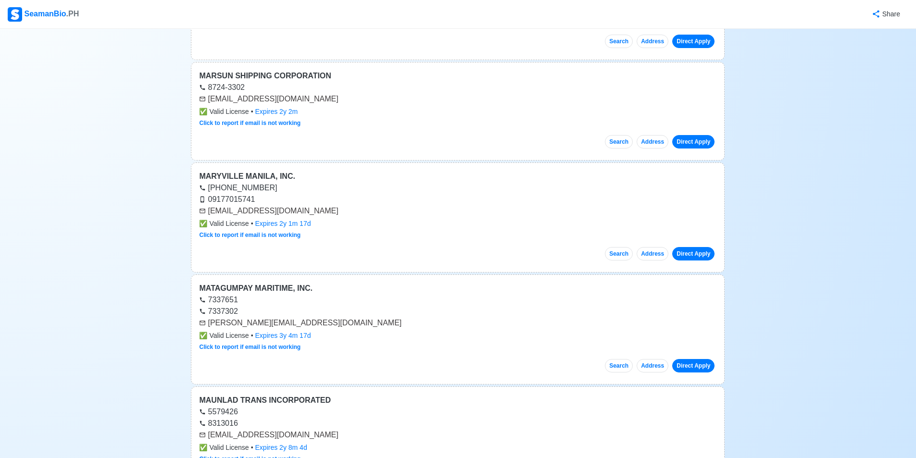
scroll to position [3701, 0]
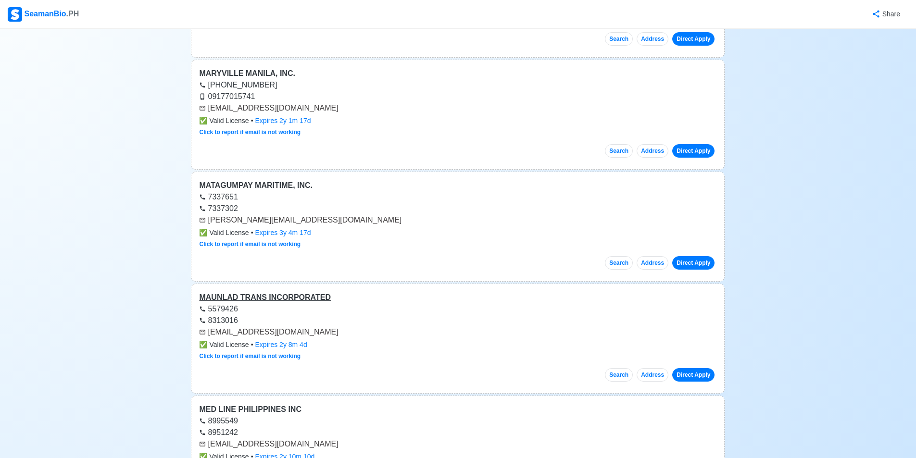
click at [313, 293] on div "MAUNLAD TRANS INCORPORATED" at bounding box center [457, 298] width 517 height 12
click at [234, 298] on div "MAUNLAD TRANS INCORPORATED" at bounding box center [457, 298] width 517 height 12
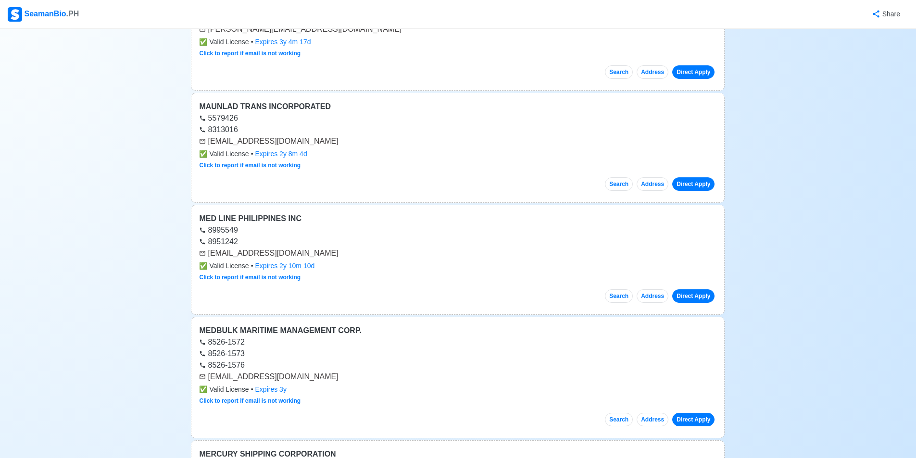
scroll to position [3893, 0]
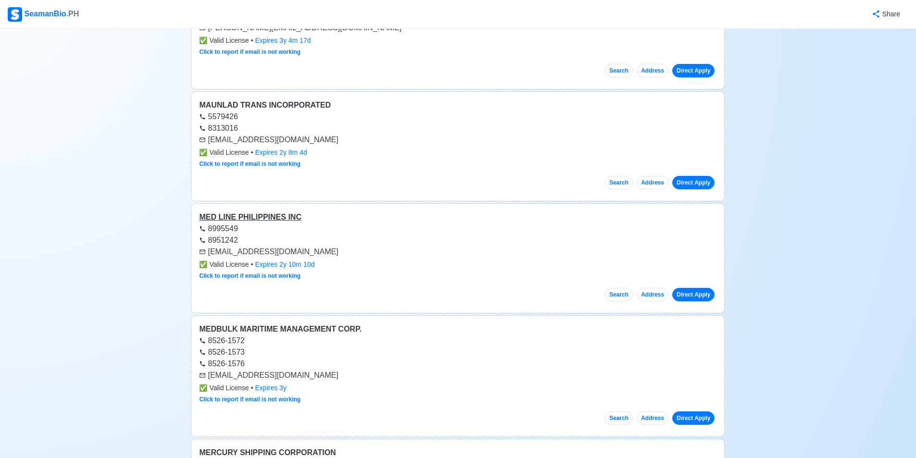
click at [252, 212] on div "MED LINE PHILIPPINES INC" at bounding box center [457, 217] width 517 height 12
click at [258, 329] on div "MEDBULK MARITIME MANAGEMENT CORP." at bounding box center [457, 329] width 517 height 12
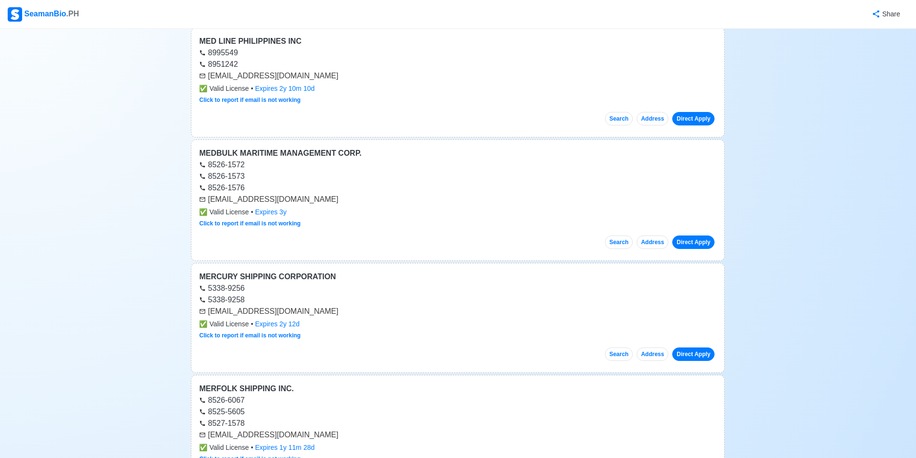
scroll to position [4085, 0]
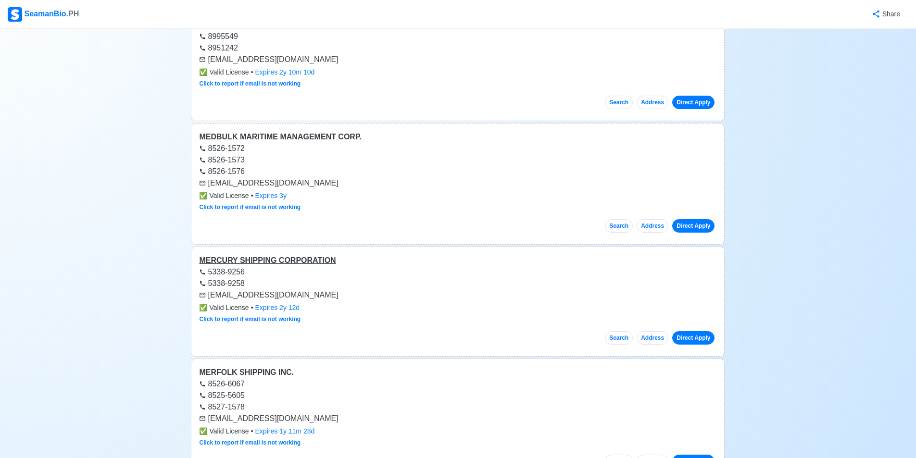
click at [290, 261] on div "MERCURY SHIPPING CORPORATION" at bounding box center [457, 261] width 517 height 12
click at [265, 373] on div "MERFOLK SHIPPING INC." at bounding box center [457, 373] width 517 height 12
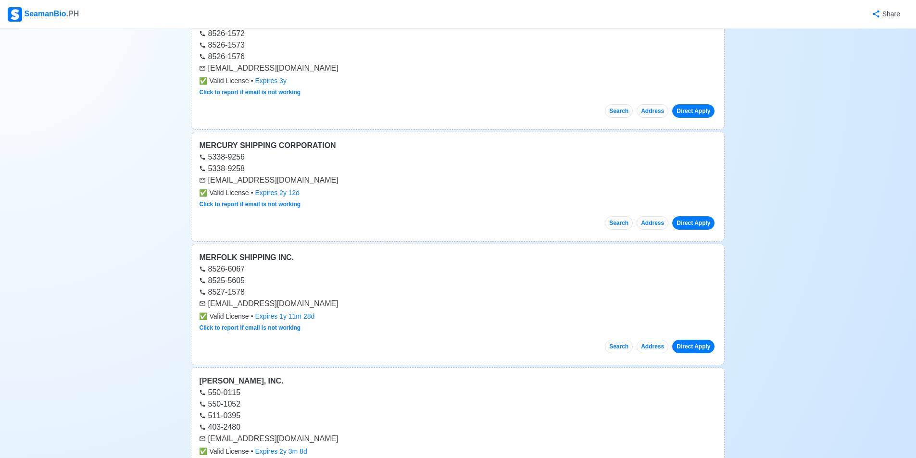
scroll to position [4229, 0]
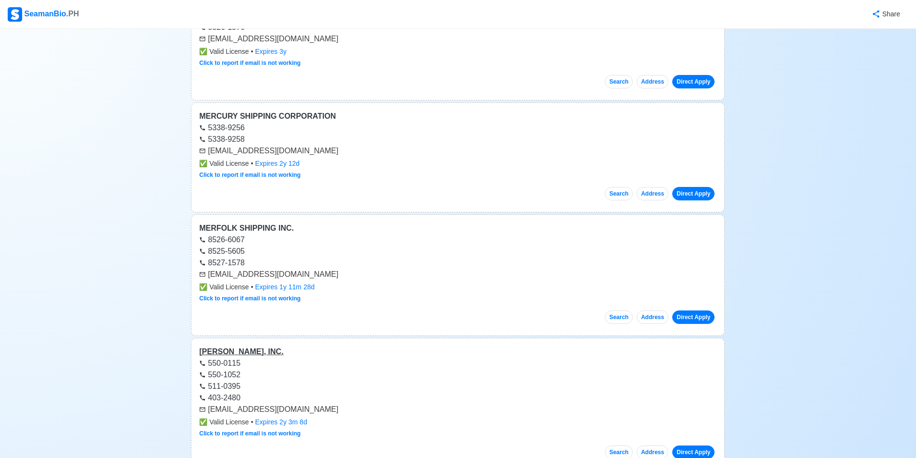
click at [254, 355] on div "[PERSON_NAME], INC." at bounding box center [457, 352] width 517 height 12
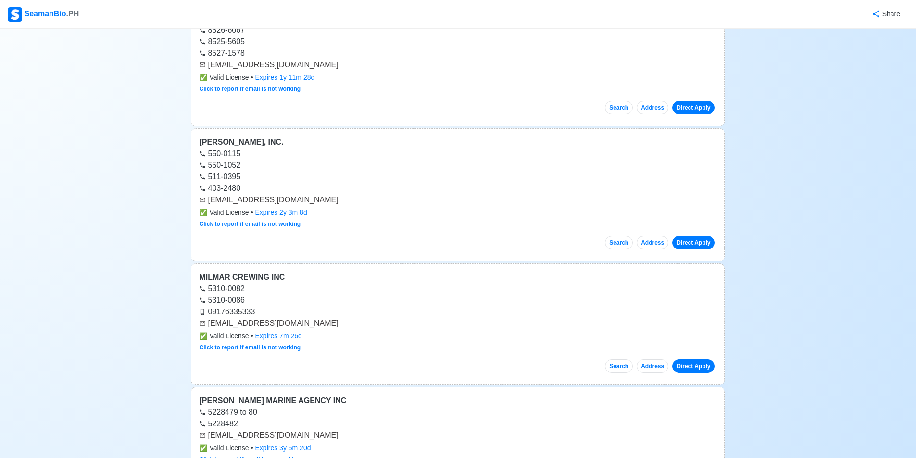
scroll to position [4470, 0]
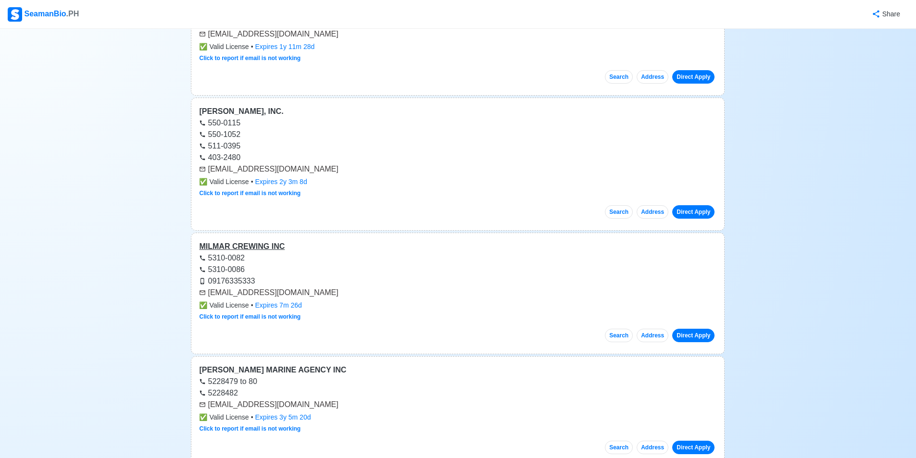
click at [267, 247] on div "MILMAR CREWING INC" at bounding box center [457, 247] width 517 height 12
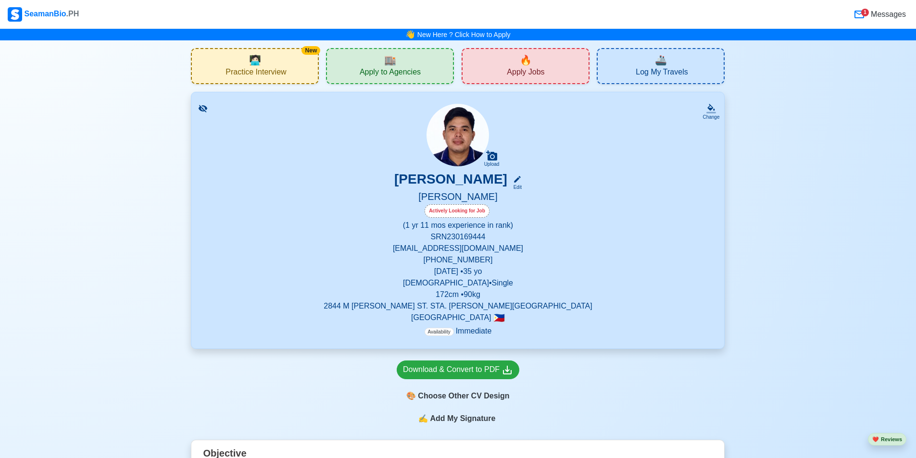
click at [357, 65] on div "🏬 Apply to Agencies" at bounding box center [390, 66] width 128 height 36
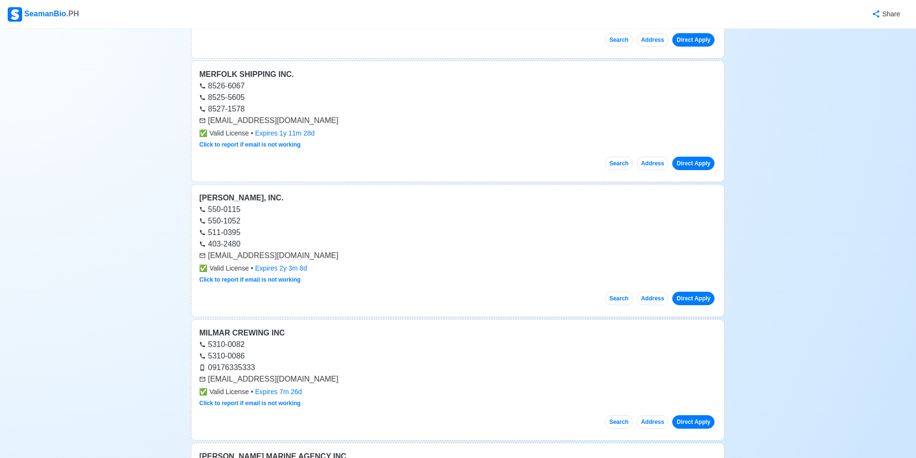
scroll to position [4422, 0]
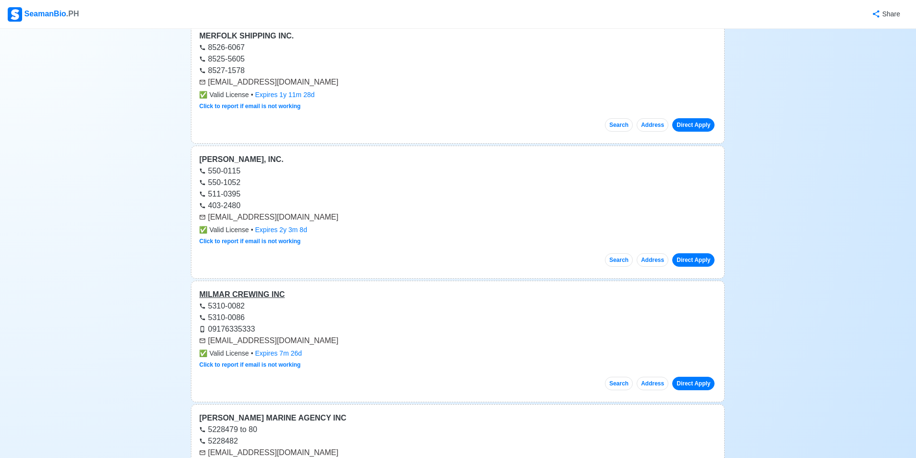
click at [255, 291] on div "MILMAR CREWING INC" at bounding box center [457, 295] width 517 height 12
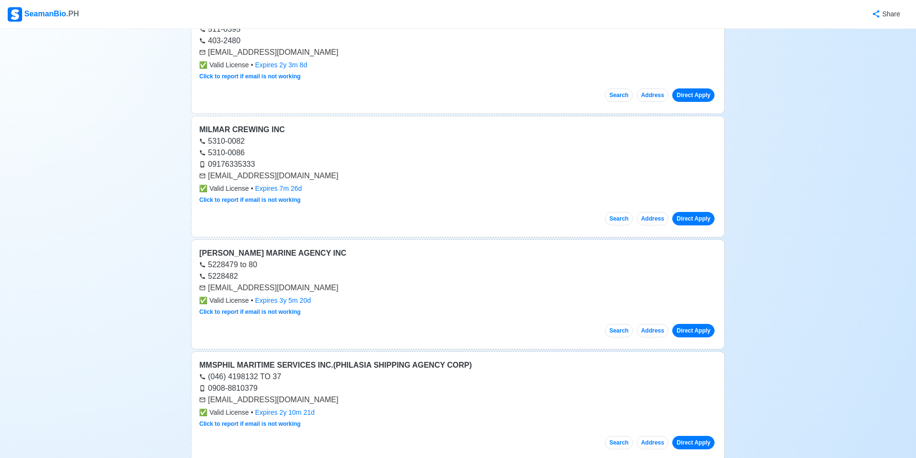
scroll to position [4614, 0]
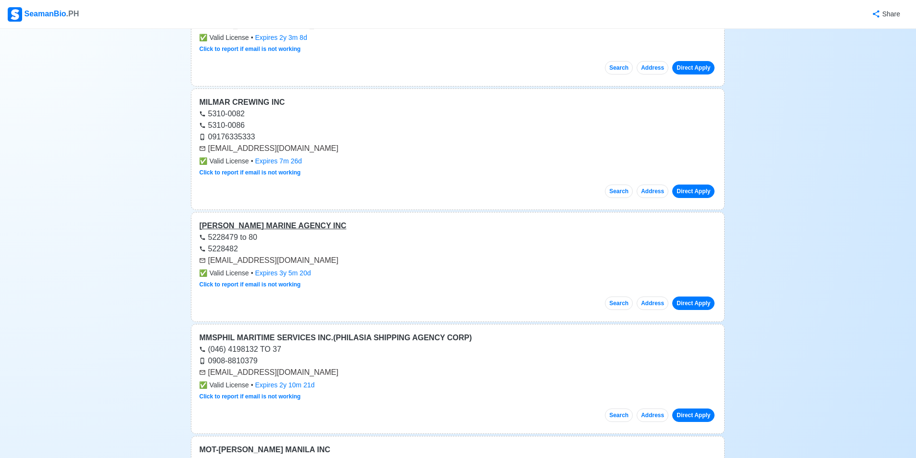
click at [239, 225] on div "[PERSON_NAME] MARINE AGENCY INC" at bounding box center [457, 226] width 517 height 12
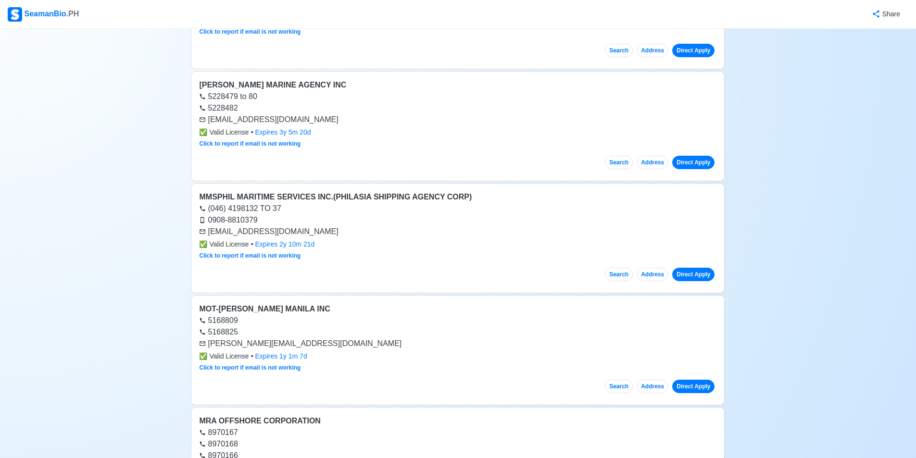
scroll to position [4758, 0]
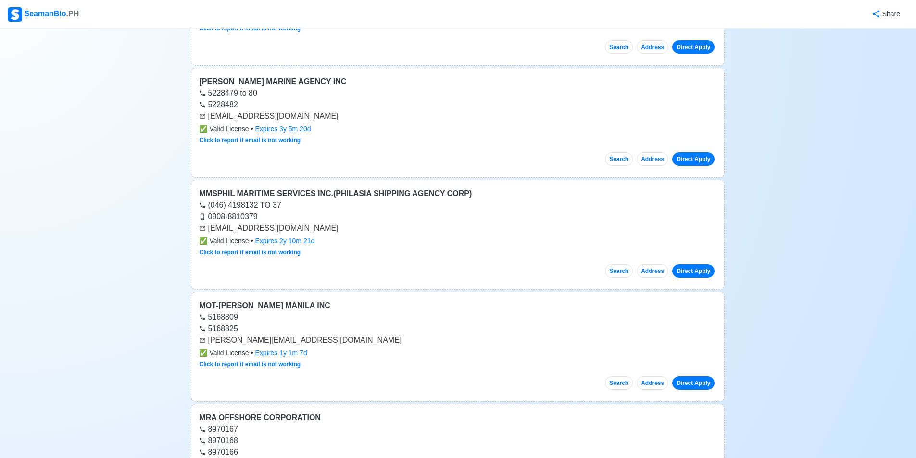
click at [354, 186] on div "MMSPHIL MARITIME SERVICES INC.(PHILASIA SHIPPING AGENCY CORP) (046) 4198132 TO …" at bounding box center [457, 235] width 533 height 110
click at [354, 192] on div "MMSPHIL MARITIME SERVICES INC.(PHILASIA SHIPPING AGENCY CORP)" at bounding box center [457, 194] width 517 height 12
click at [266, 306] on div "MOT-[PERSON_NAME] MANILA INC" at bounding box center [457, 306] width 517 height 12
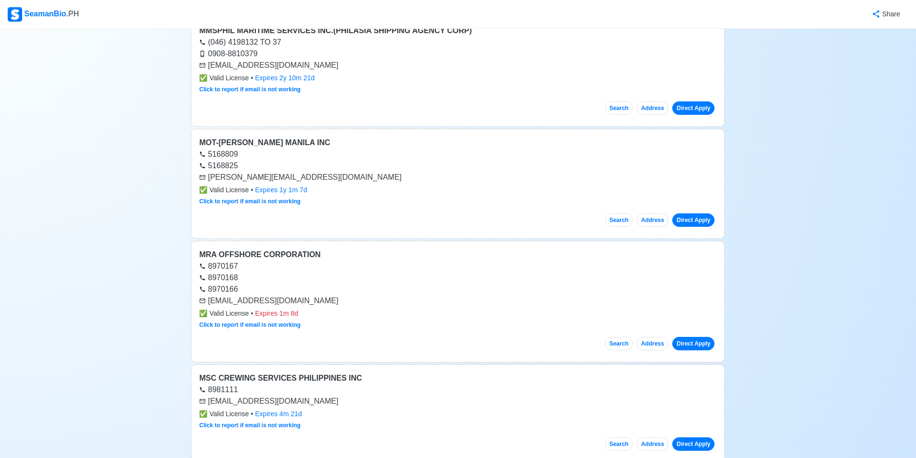
scroll to position [4950, 0]
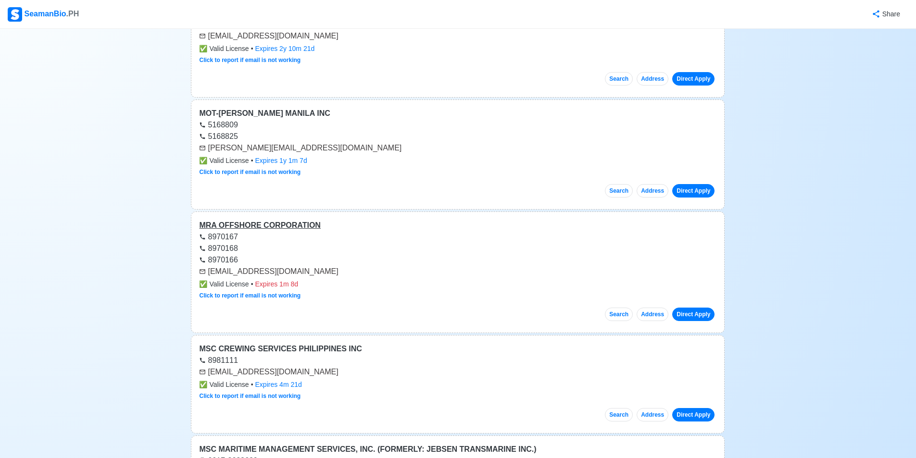
click at [263, 224] on div "MRA OFFSHORE CORPORATION" at bounding box center [457, 226] width 517 height 12
click at [274, 349] on div "MSC CREWING SERVICES PHILIPPINES INC" at bounding box center [457, 349] width 517 height 12
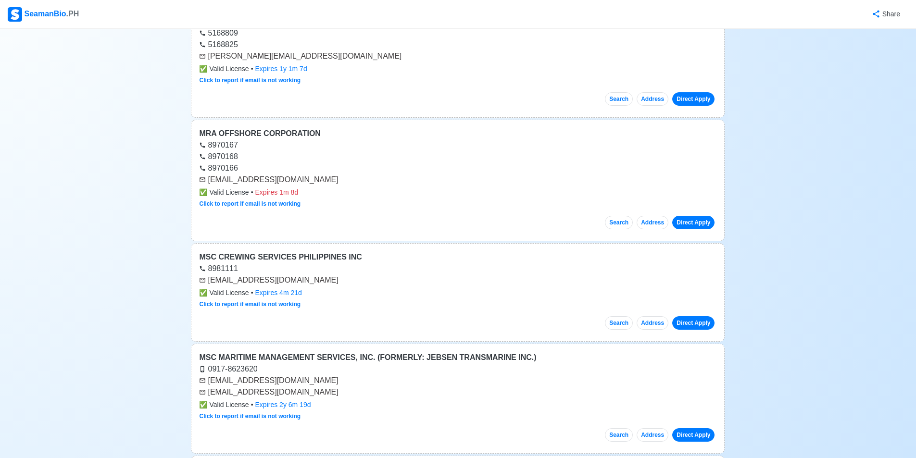
scroll to position [5191, 0]
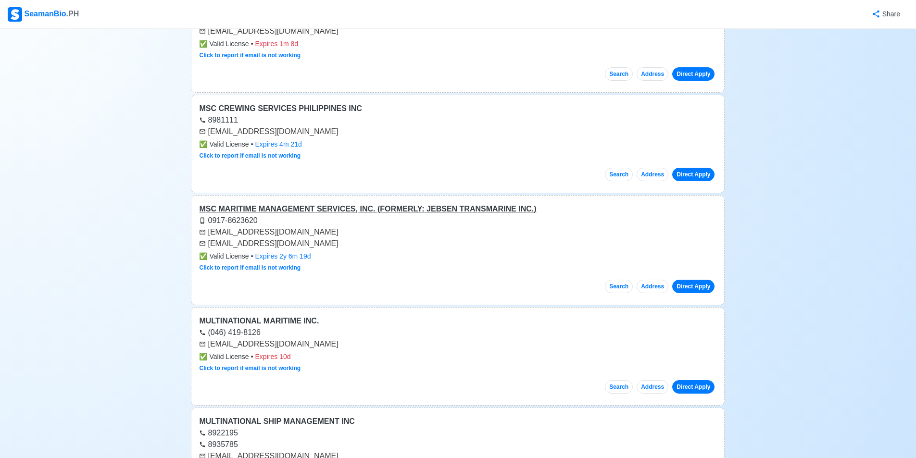
click at [277, 205] on div "MSC MARITIME MANAGEMENT SERVICES, INC. (FORMERLY: JEBSEN TRANSMARINE INC.)" at bounding box center [457, 209] width 517 height 12
click at [238, 318] on div "MULTINATIONAL MARITIME INC." at bounding box center [457, 321] width 517 height 12
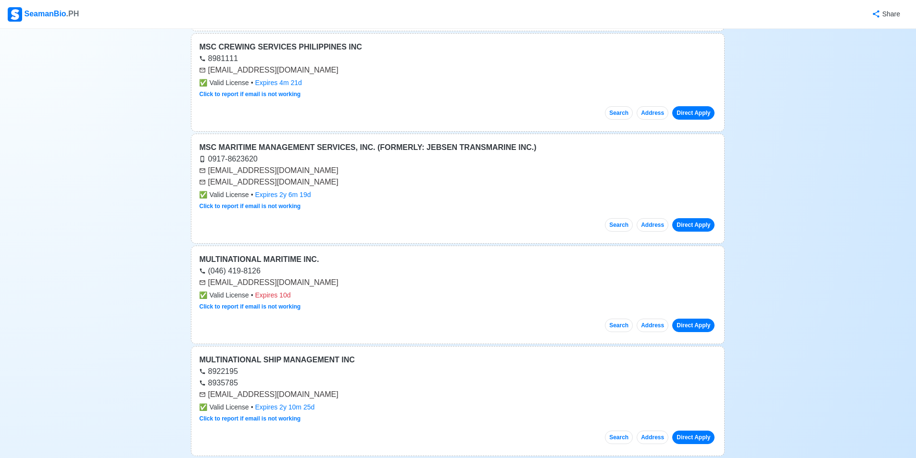
scroll to position [5335, 0]
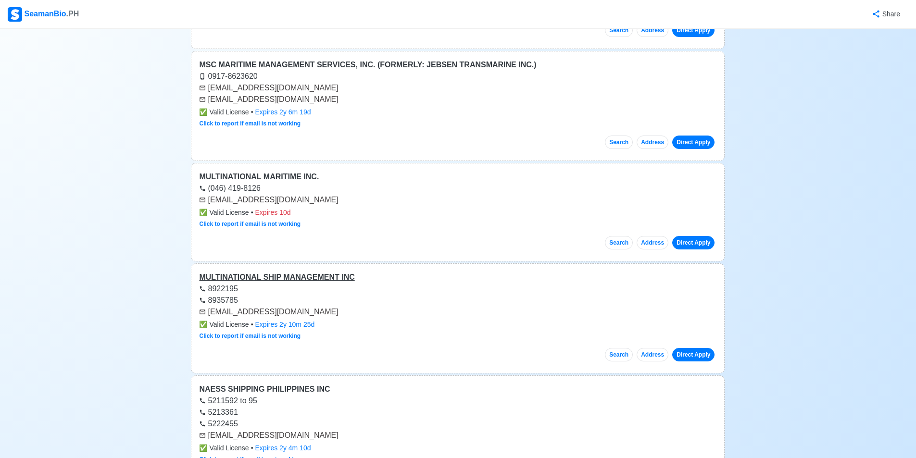
click at [306, 277] on div "MULTINATIONAL SHIP MANAGEMENT INC" at bounding box center [457, 278] width 517 height 12
click at [267, 388] on div "NAESS SHIPPING PHILIPPINES INC" at bounding box center [457, 390] width 517 height 12
